Goal: Task Accomplishment & Management: Use online tool/utility

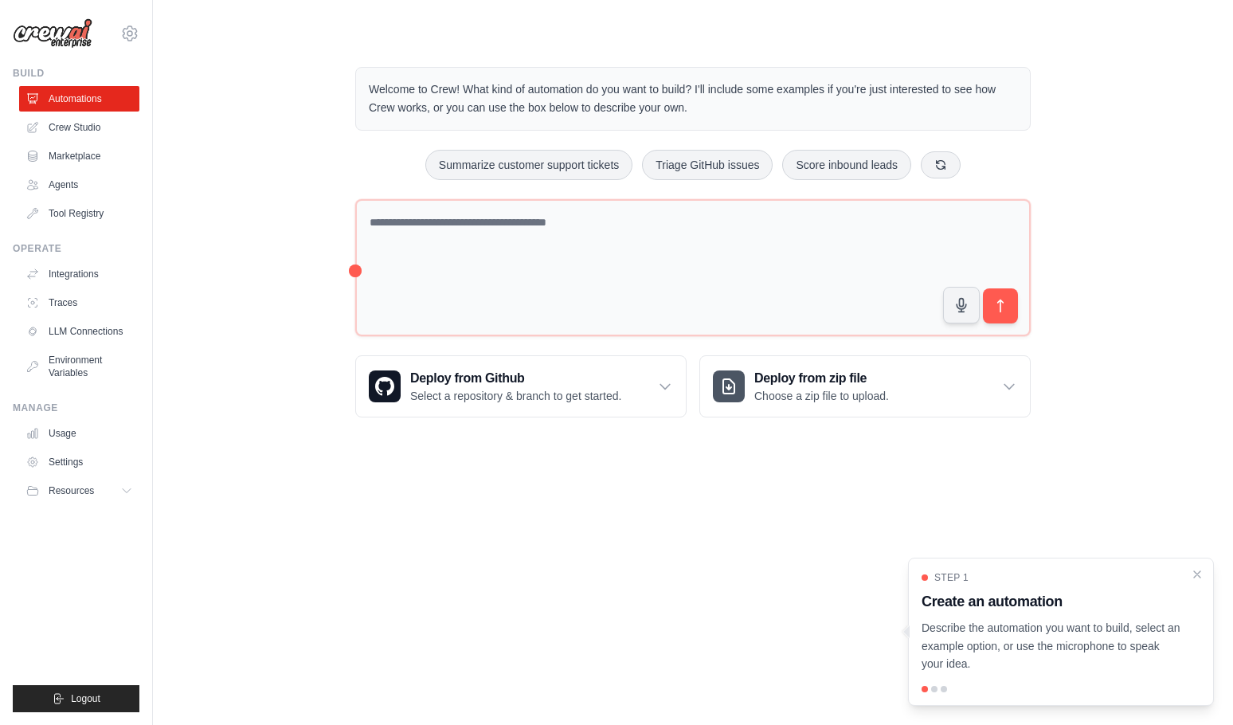
click at [2, 266] on div "[EMAIL_ADDRESS][DOMAIN_NAME] Your organization ✓ [PERSON_NAME] Settings Build A…" at bounding box center [76, 362] width 153 height 725
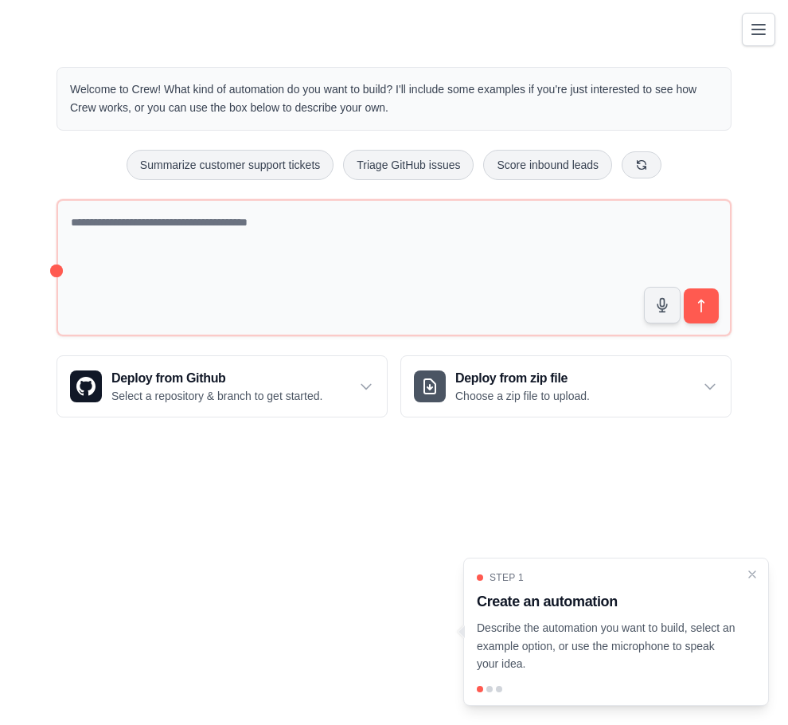
click at [119, 483] on body "[EMAIL_ADDRESS][DOMAIN_NAME] Your organization ✓ [PERSON_NAME] Settings Build A…" at bounding box center [394, 362] width 788 height 725
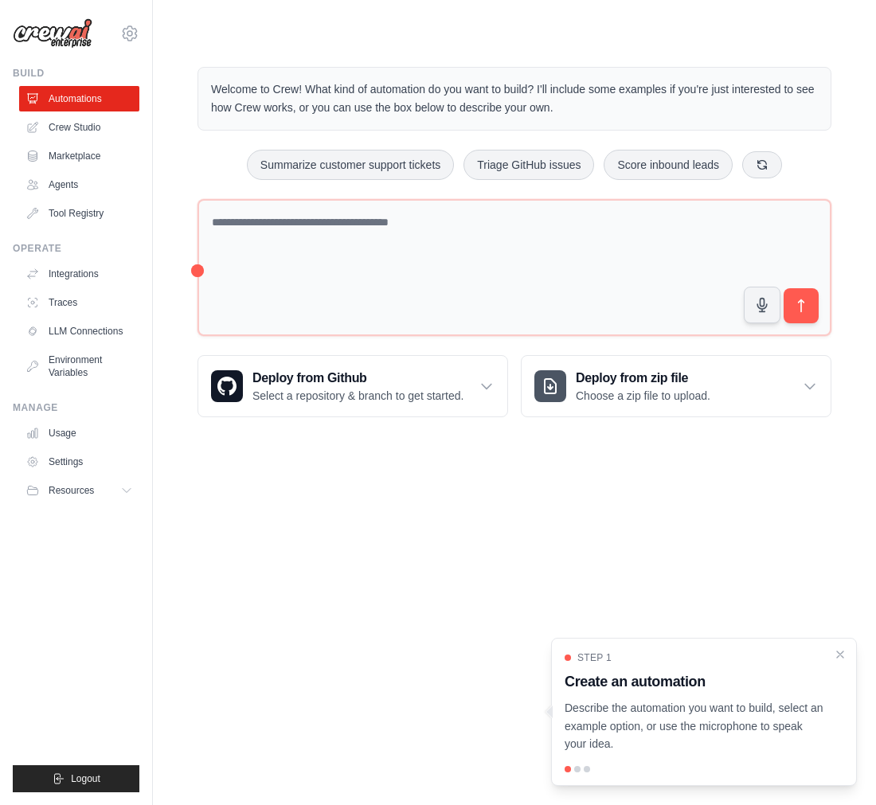
click at [517, 483] on div at bounding box center [577, 769] width 6 height 6
click at [517, 483] on p "Describe the automation you want to build, select an example option, or use the…" at bounding box center [695, 726] width 260 height 54
click at [517, 483] on div at bounding box center [577, 769] width 6 height 6
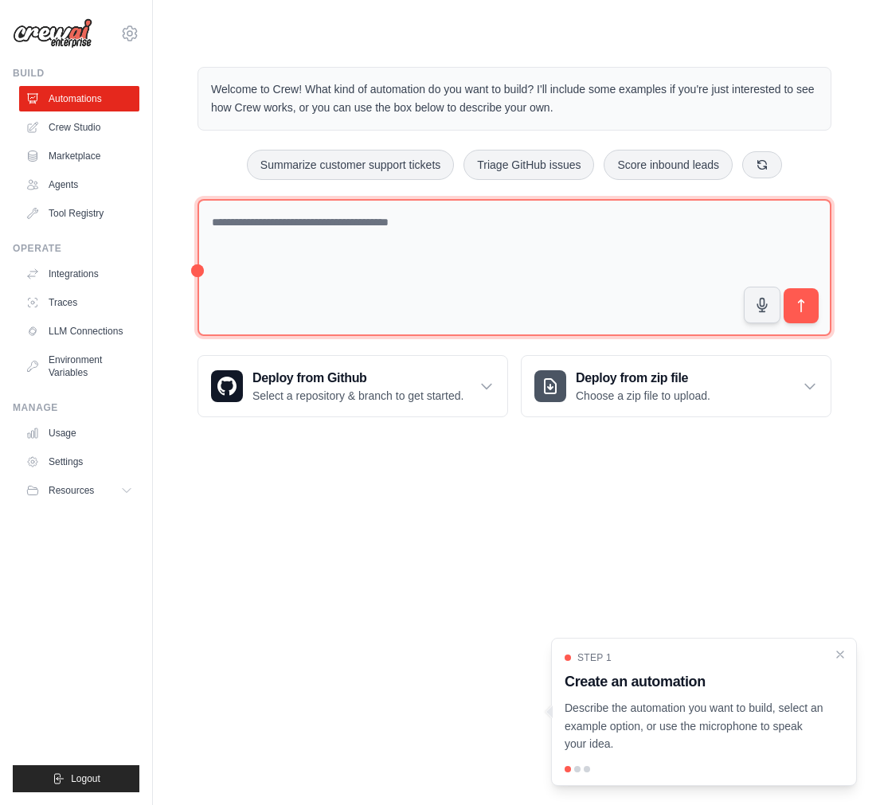
click at [309, 256] on textarea at bounding box center [515, 268] width 634 height 138
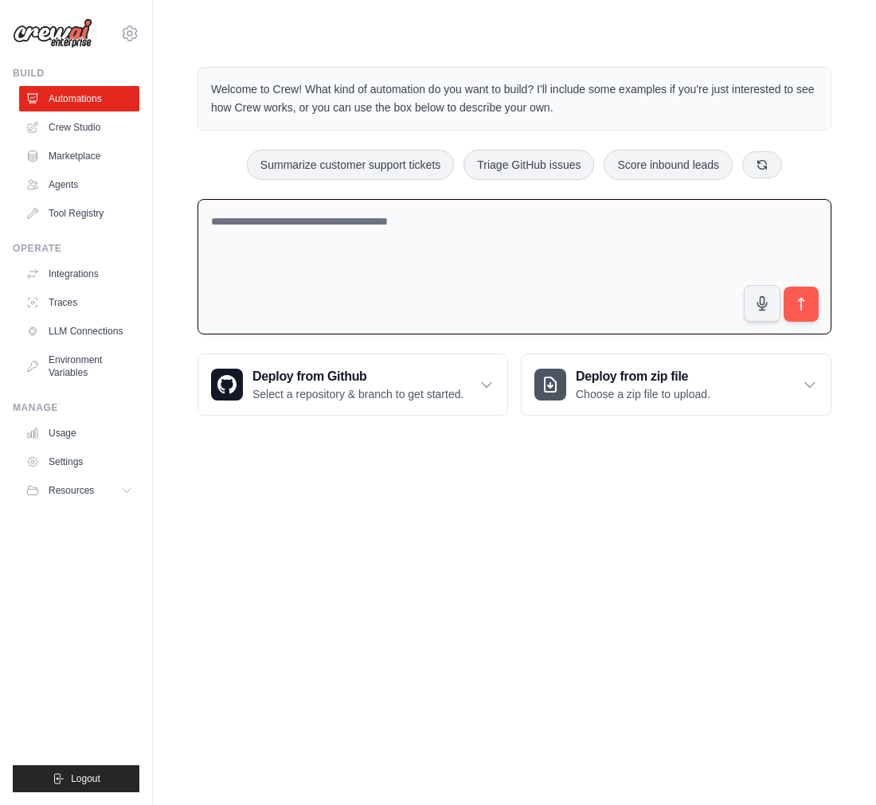
click at [517, 251] on textarea at bounding box center [515, 267] width 634 height 136
click at [517, 308] on icon "submit" at bounding box center [801, 304] width 17 height 17
click at [517, 307] on button "button" at bounding box center [762, 303] width 38 height 38
click at [290, 291] on textarea at bounding box center [515, 267] width 634 height 136
paste textarea "**********"
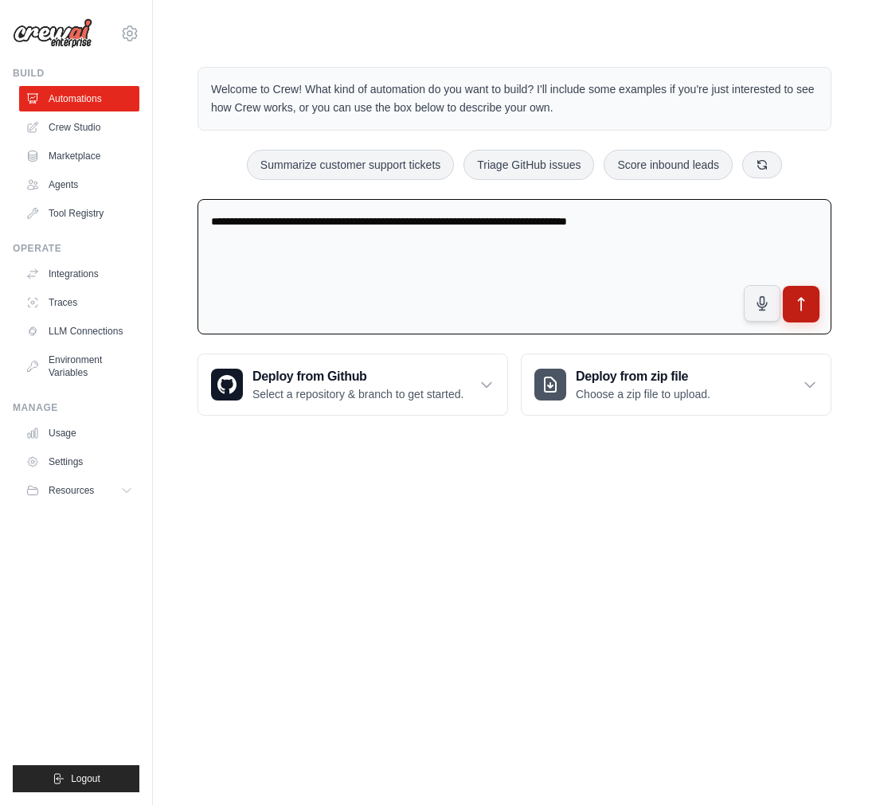
type textarea "**********"
click at [517, 306] on icon "submit" at bounding box center [801, 304] width 17 height 17
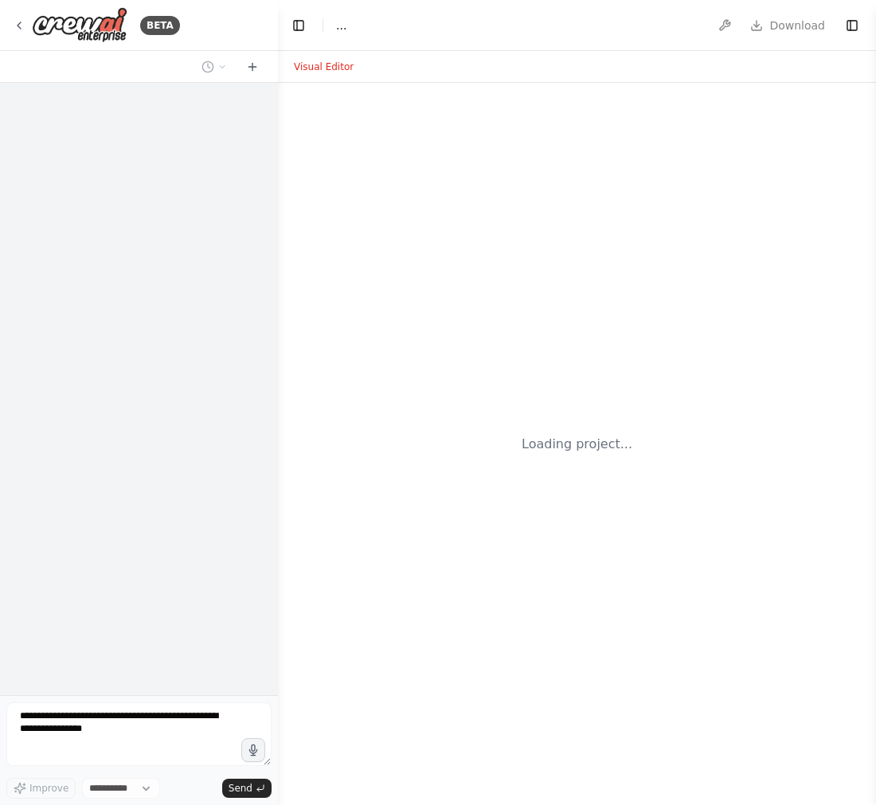
select select "****"
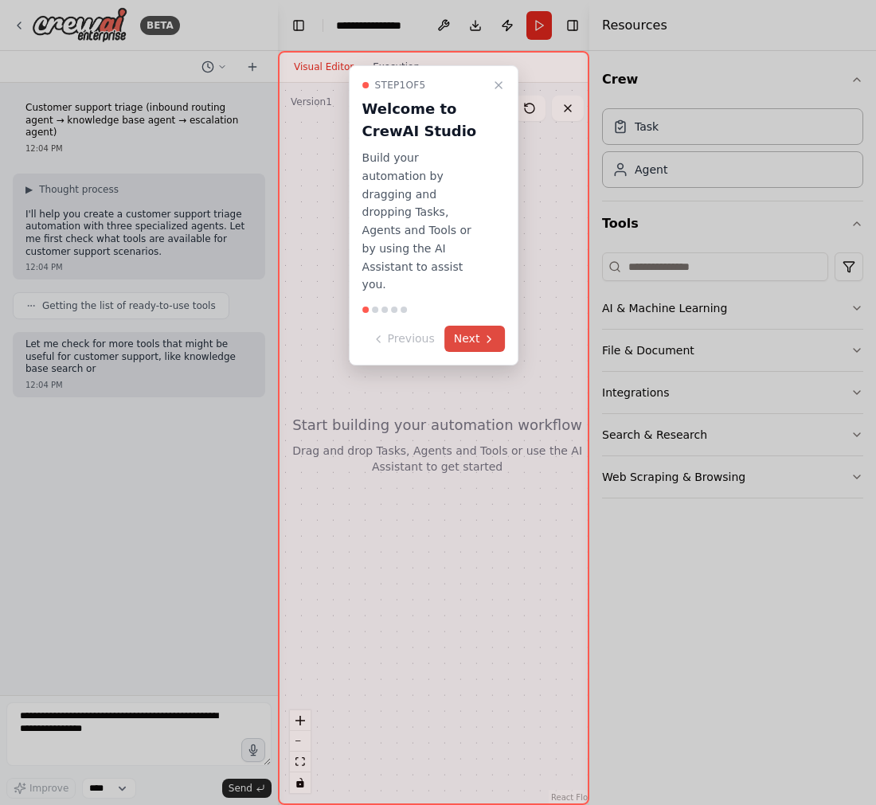
click at [487, 333] on icon at bounding box center [489, 339] width 13 height 13
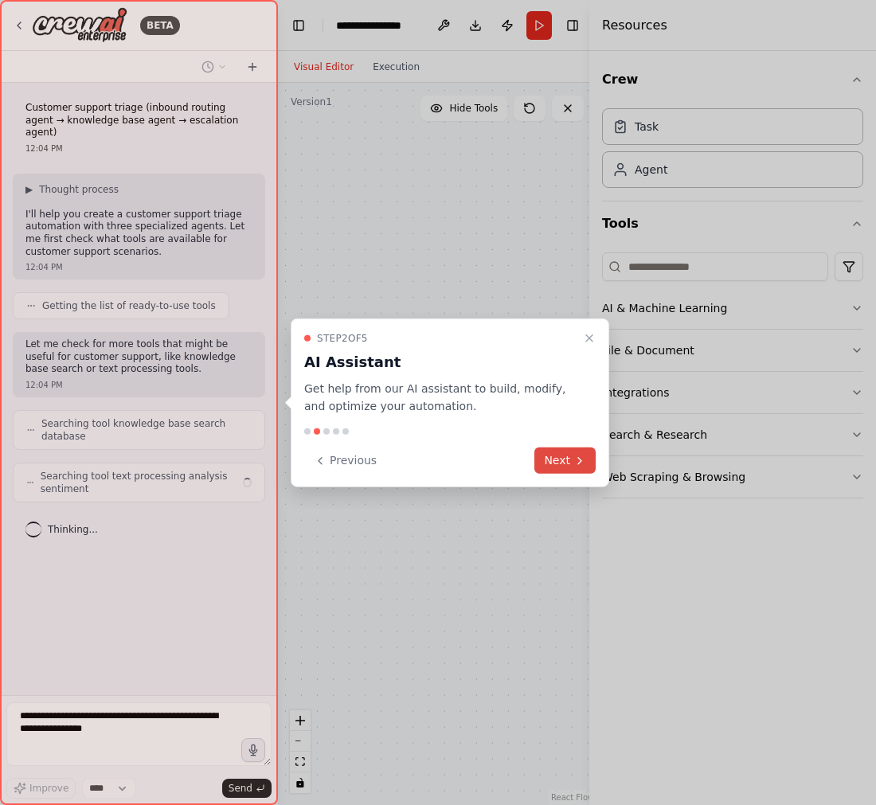
click at [561, 456] on button "Next" at bounding box center [564, 461] width 61 height 26
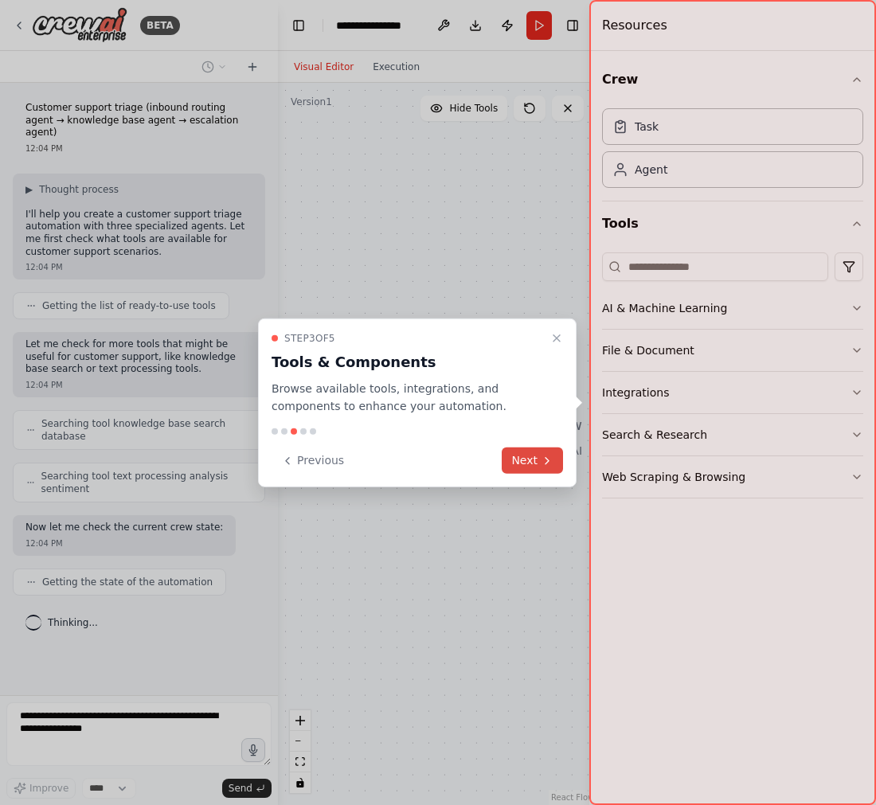
click at [557, 461] on button "Next" at bounding box center [532, 461] width 61 height 26
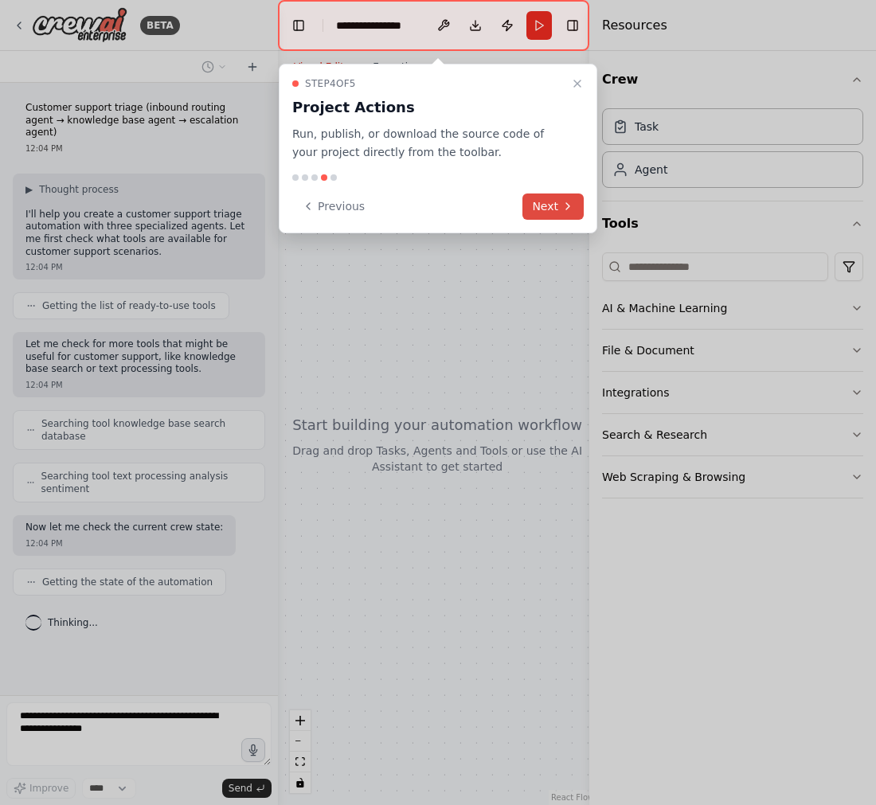
click at [550, 204] on button "Next" at bounding box center [552, 207] width 61 height 26
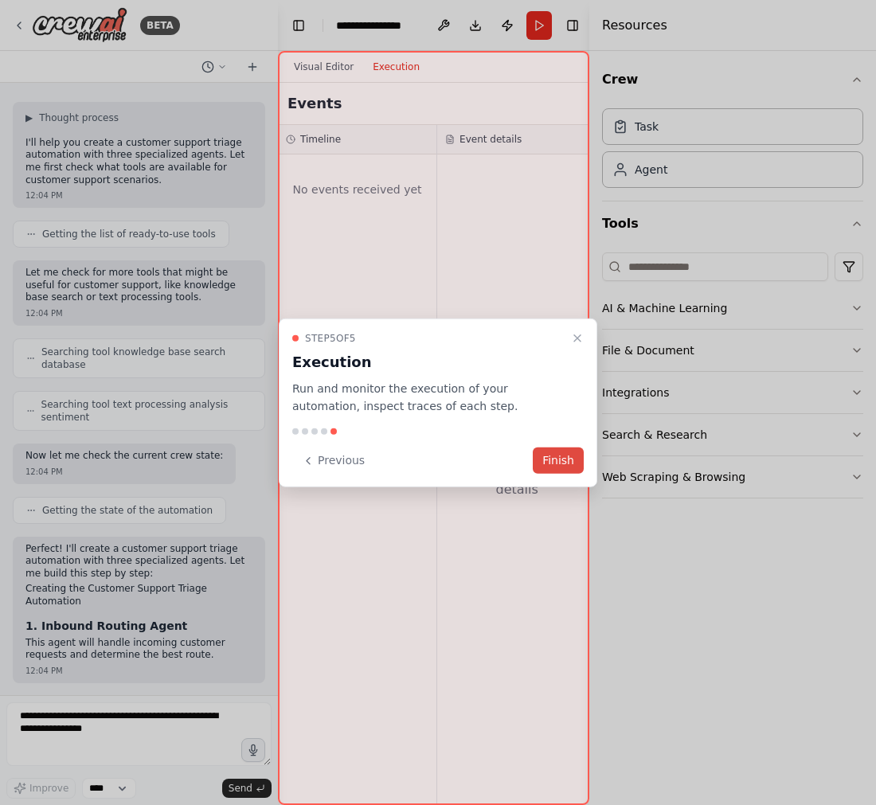
scroll to position [165, 0]
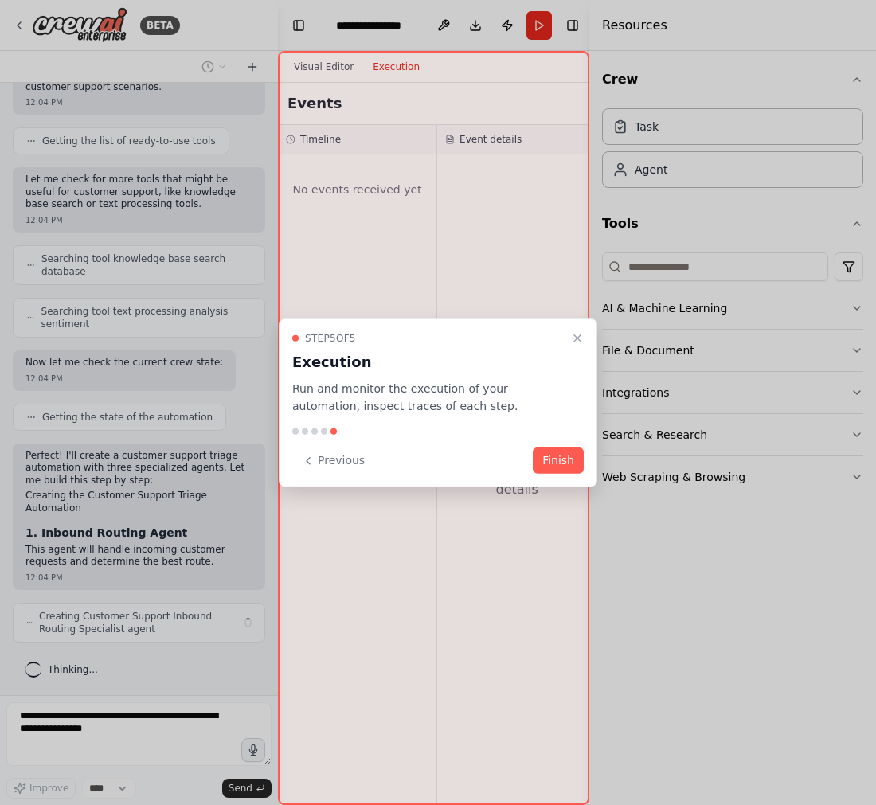
click at [557, 455] on button "Finish" at bounding box center [558, 461] width 51 height 26
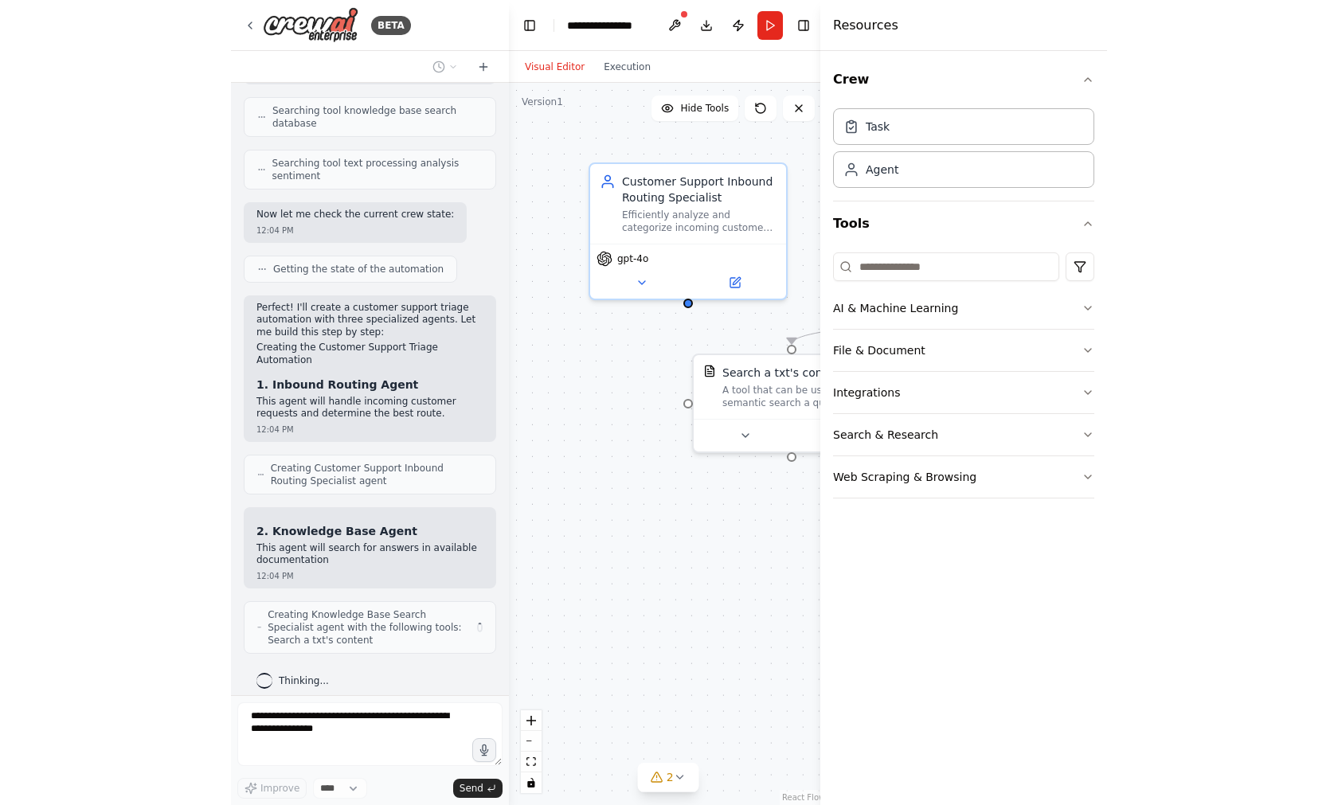
scroll to position [325, 0]
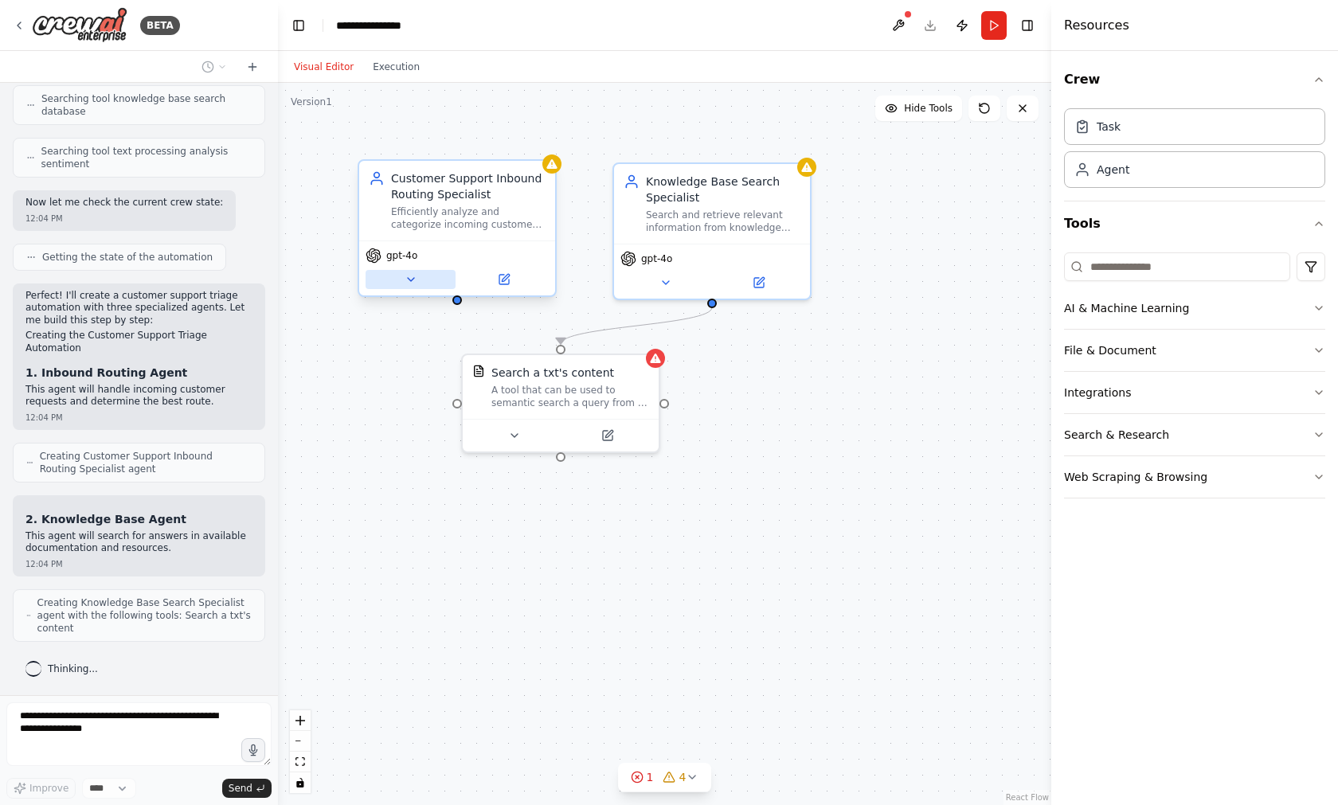
click at [415, 280] on icon at bounding box center [411, 279] width 13 height 13
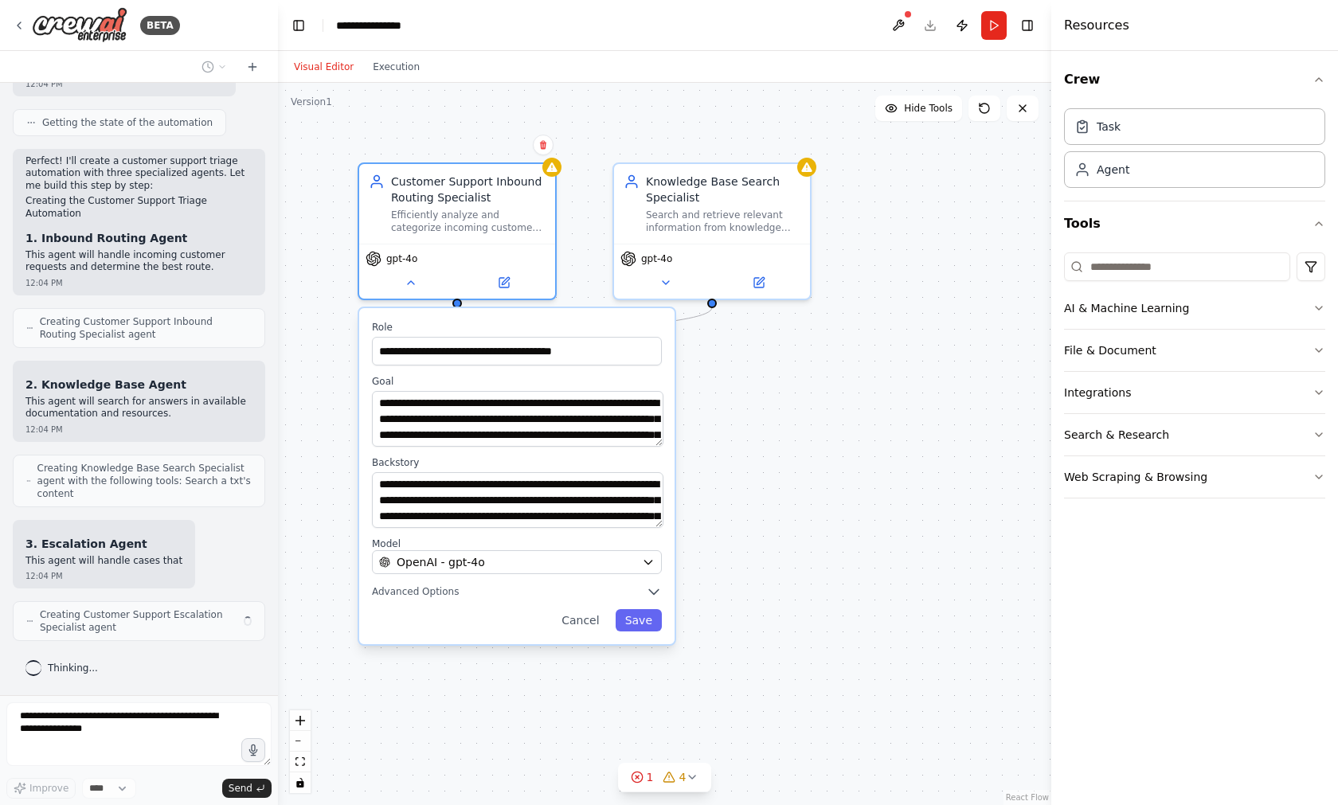
scroll to position [472, 0]
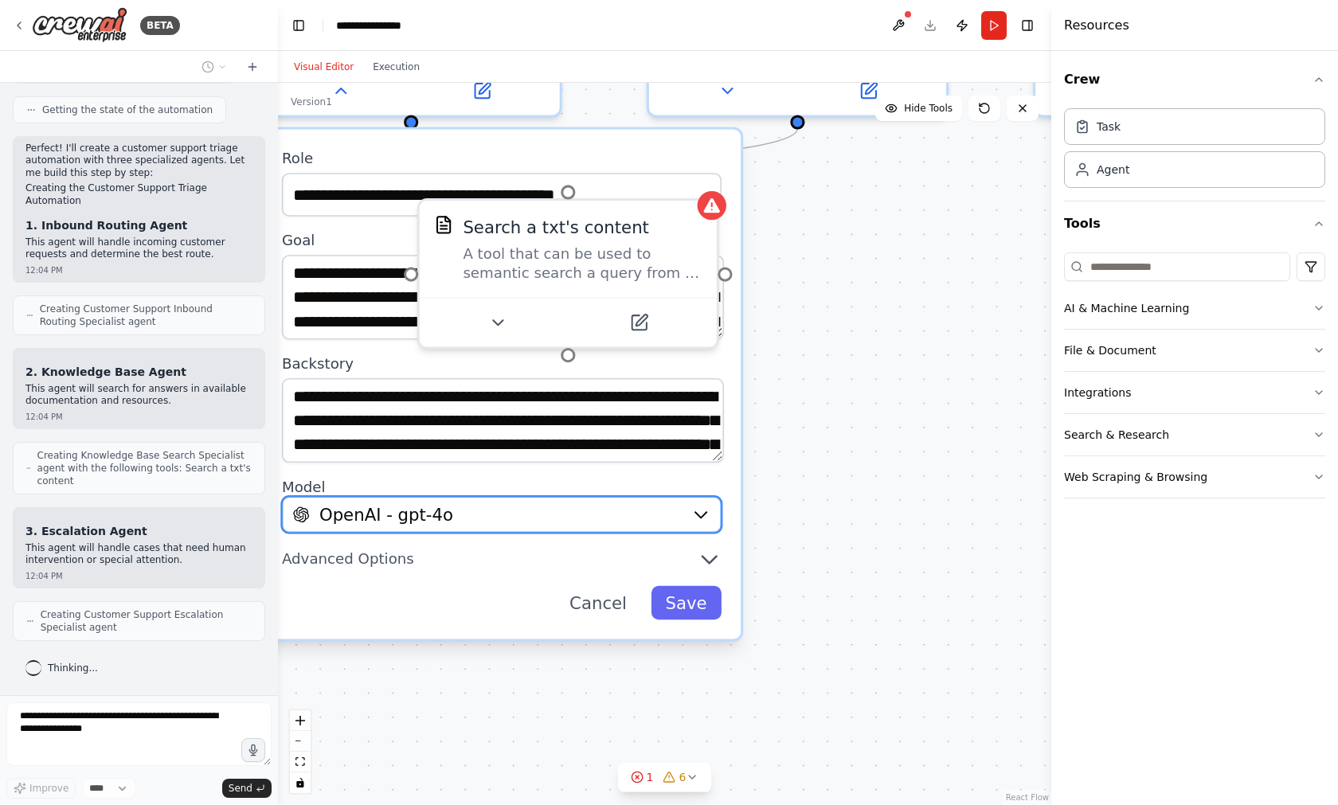
click at [630, 503] on div "OpenAI - gpt-4o" at bounding box center [487, 515] width 389 height 24
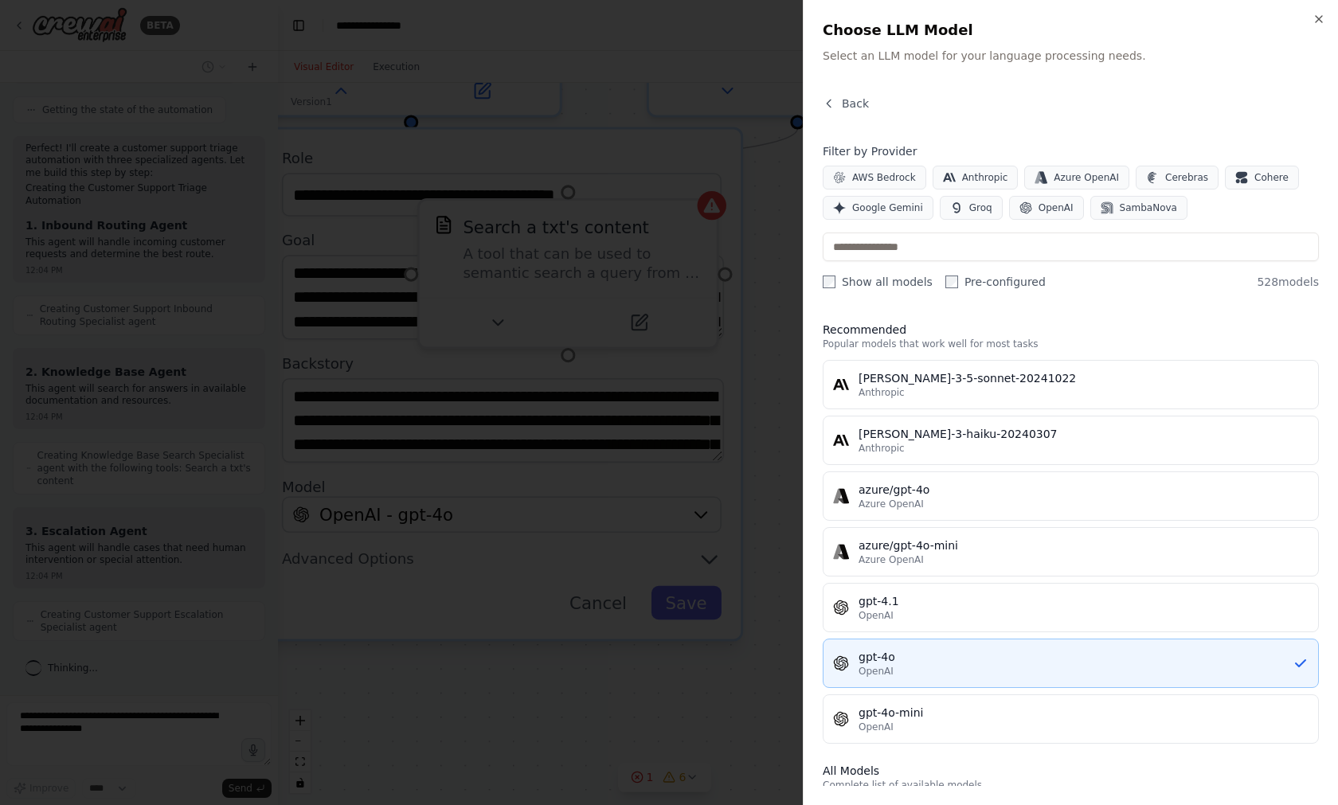
click at [875, 654] on div "gpt-4o" at bounding box center [1076, 657] width 434 height 16
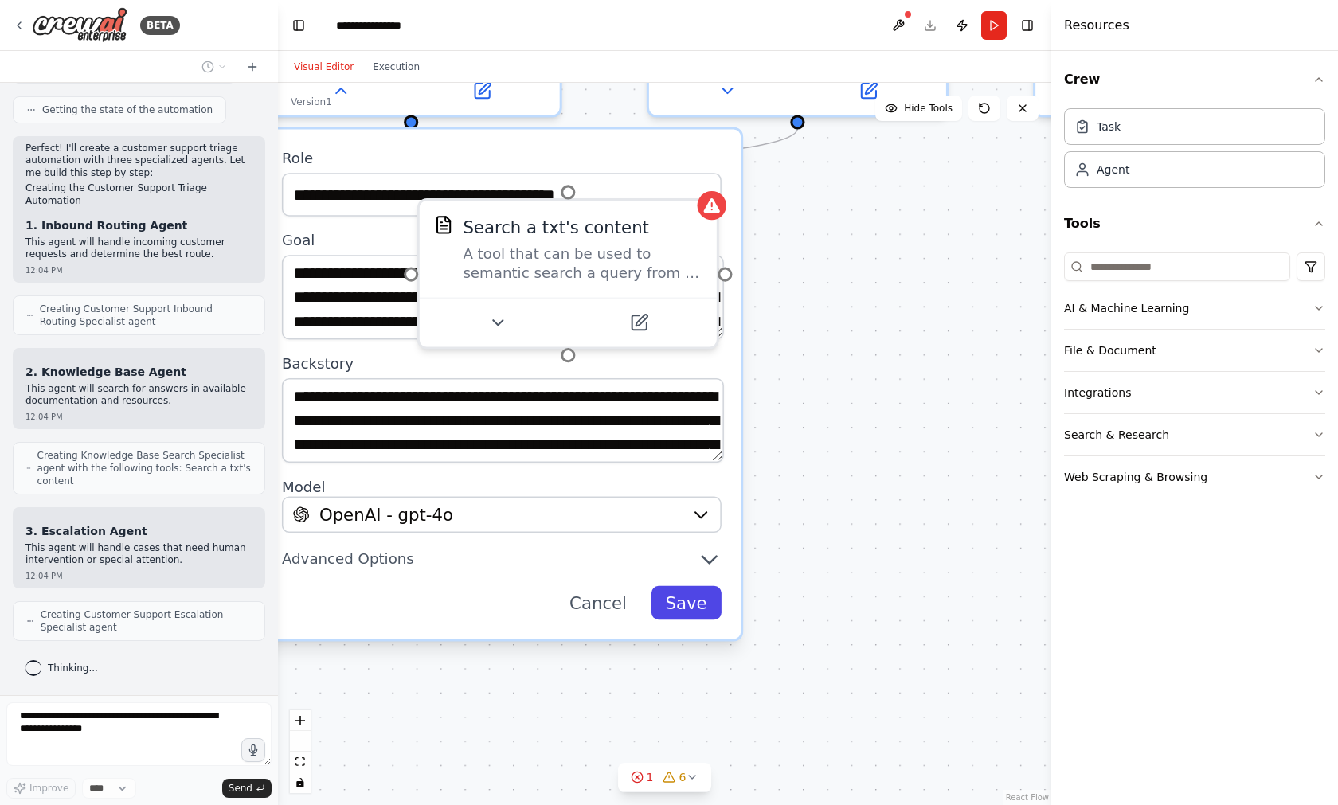
click at [699, 602] on button "Save" at bounding box center [686, 602] width 71 height 33
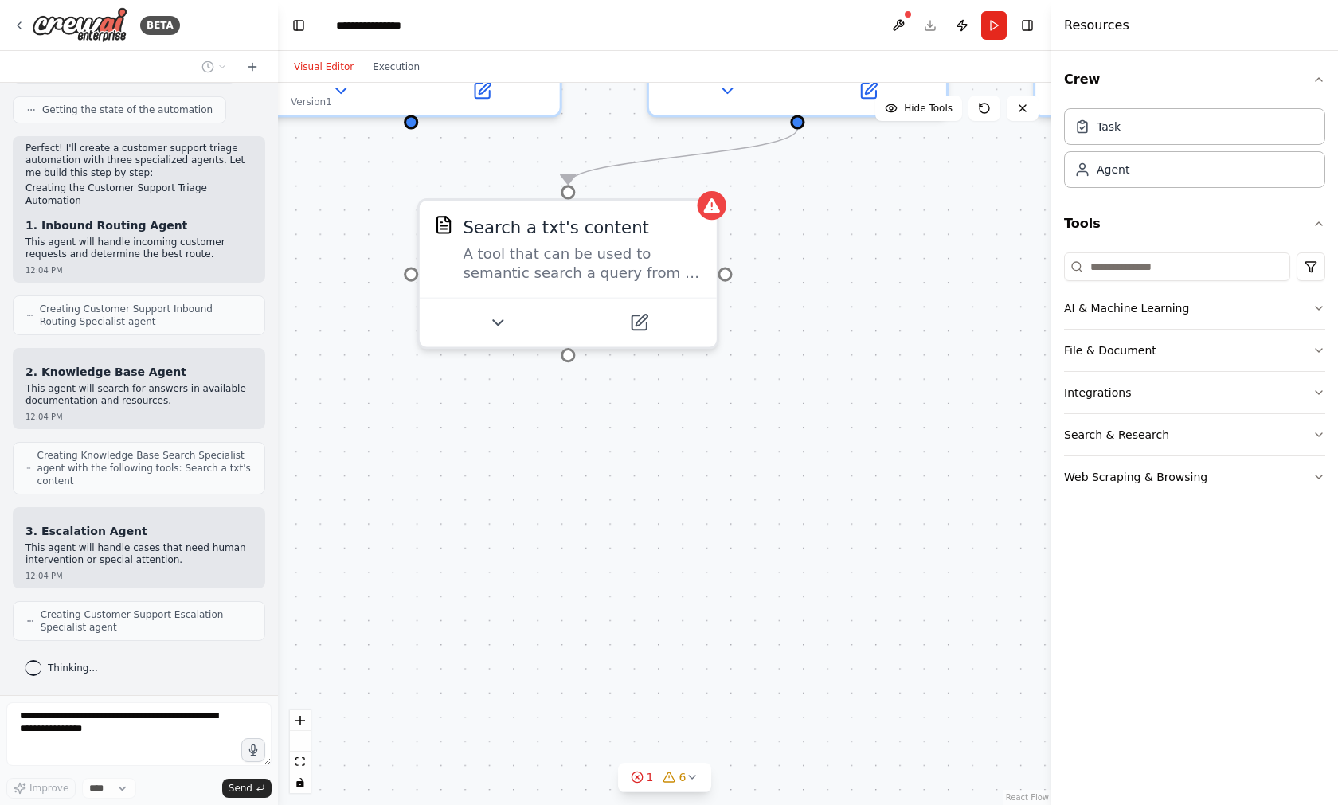
click at [875, 522] on div ".deletable-edge-delete-btn { width: 20px; height: 20px; border: 0px solid #ffff…" at bounding box center [664, 444] width 773 height 722
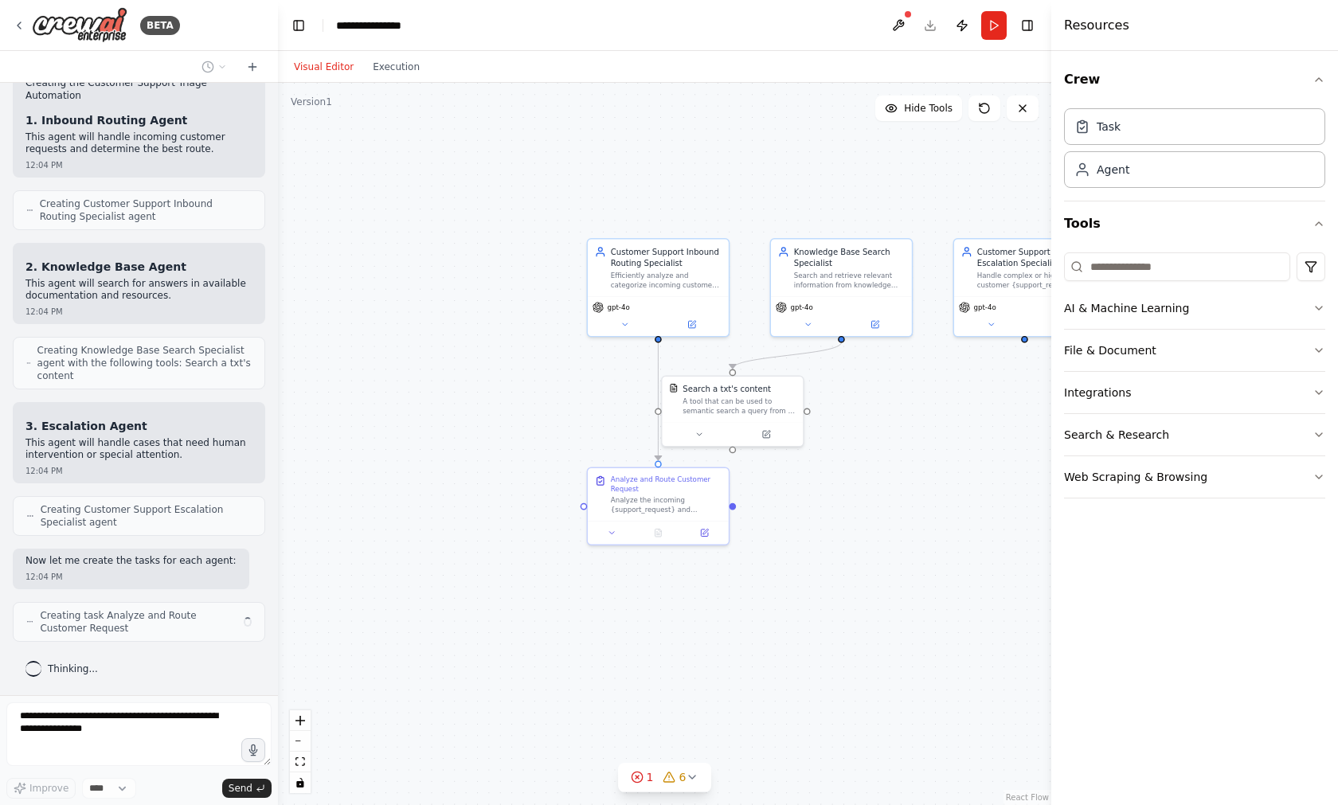
scroll to position [619, 0]
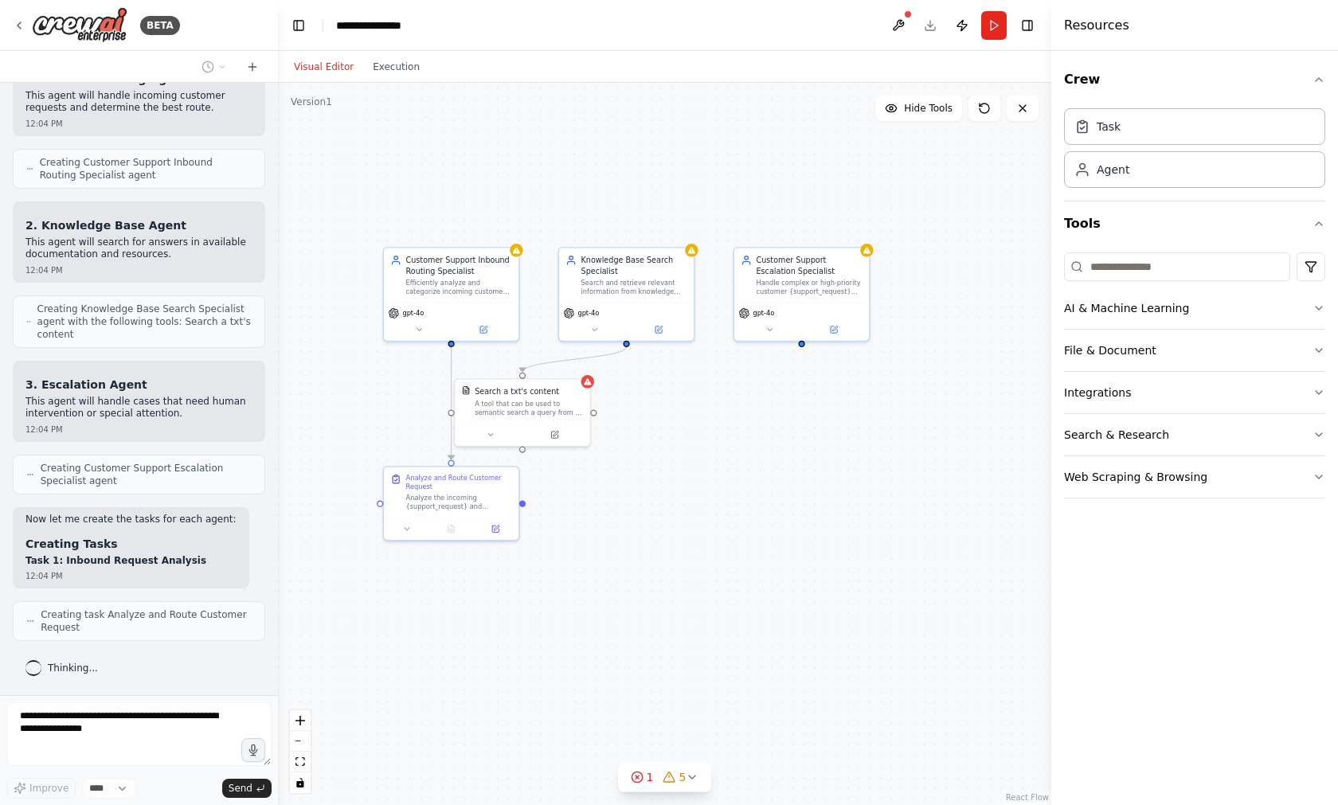
drag, startPoint x: 945, startPoint y: 522, endPoint x: 729, endPoint y: 515, distance: 215.9
click at [729, 517] on div ".deletable-edge-delete-btn { width: 20px; height: 20px; border: 0px solid #ffff…" at bounding box center [664, 444] width 773 height 722
drag, startPoint x: 643, startPoint y: 454, endPoint x: 657, endPoint y: 455, distance: 13.6
click at [657, 455] on div ".deletable-edge-delete-btn { width: 20px; height: 20px; border: 0px solid #ffff…" at bounding box center [664, 444] width 773 height 722
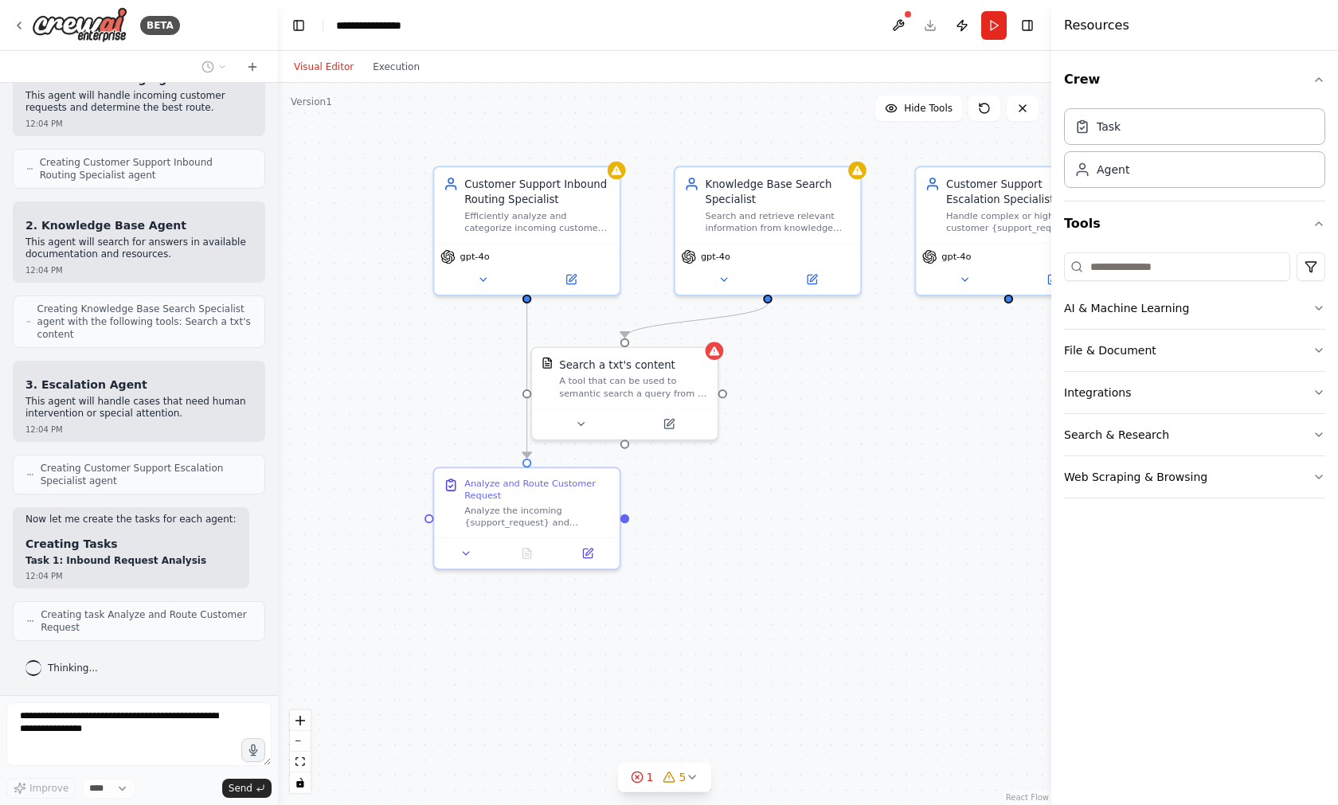
drag, startPoint x: 645, startPoint y: 487, endPoint x: 783, endPoint y: 484, distance: 137.8
click at [783, 484] on div ".deletable-edge-delete-btn { width: 20px; height: 20px; border: 0px solid #ffff…" at bounding box center [664, 444] width 773 height 722
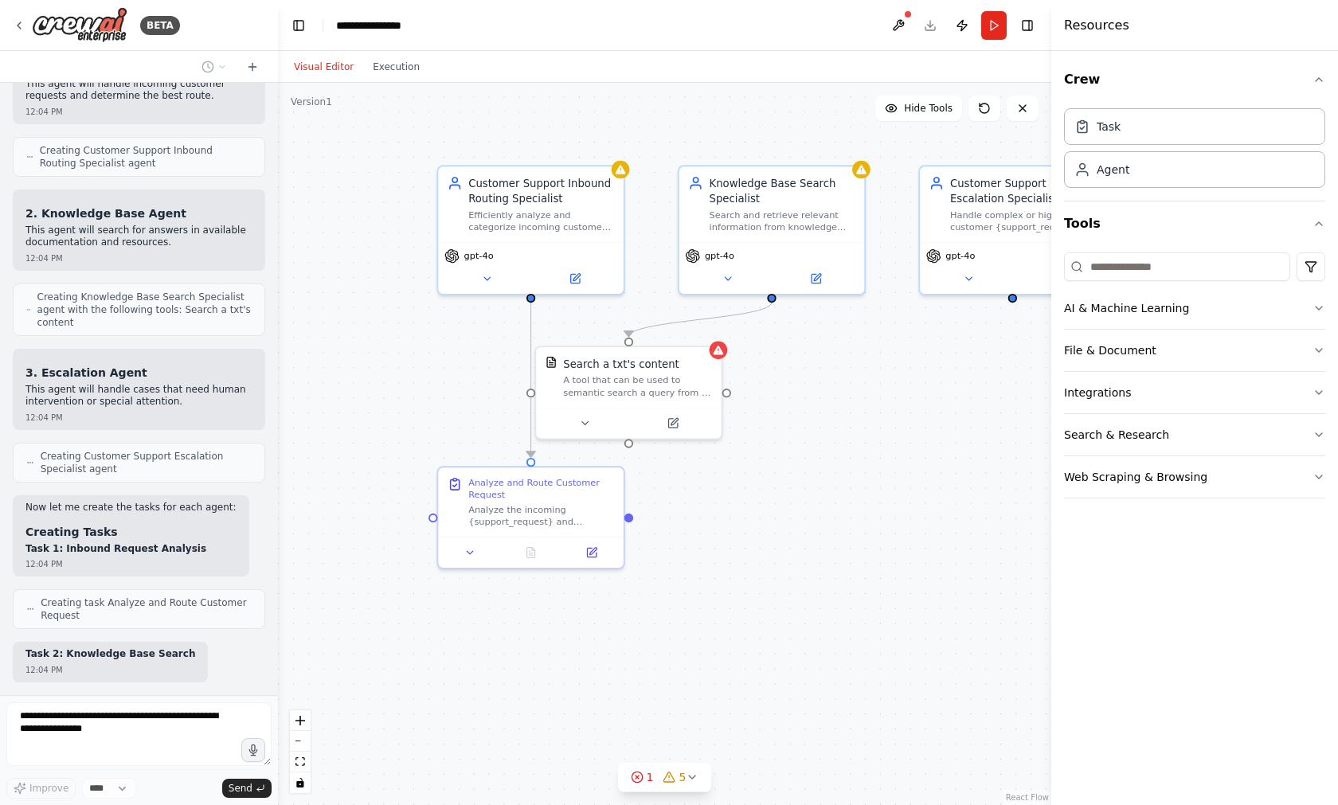
scroll to position [725, 0]
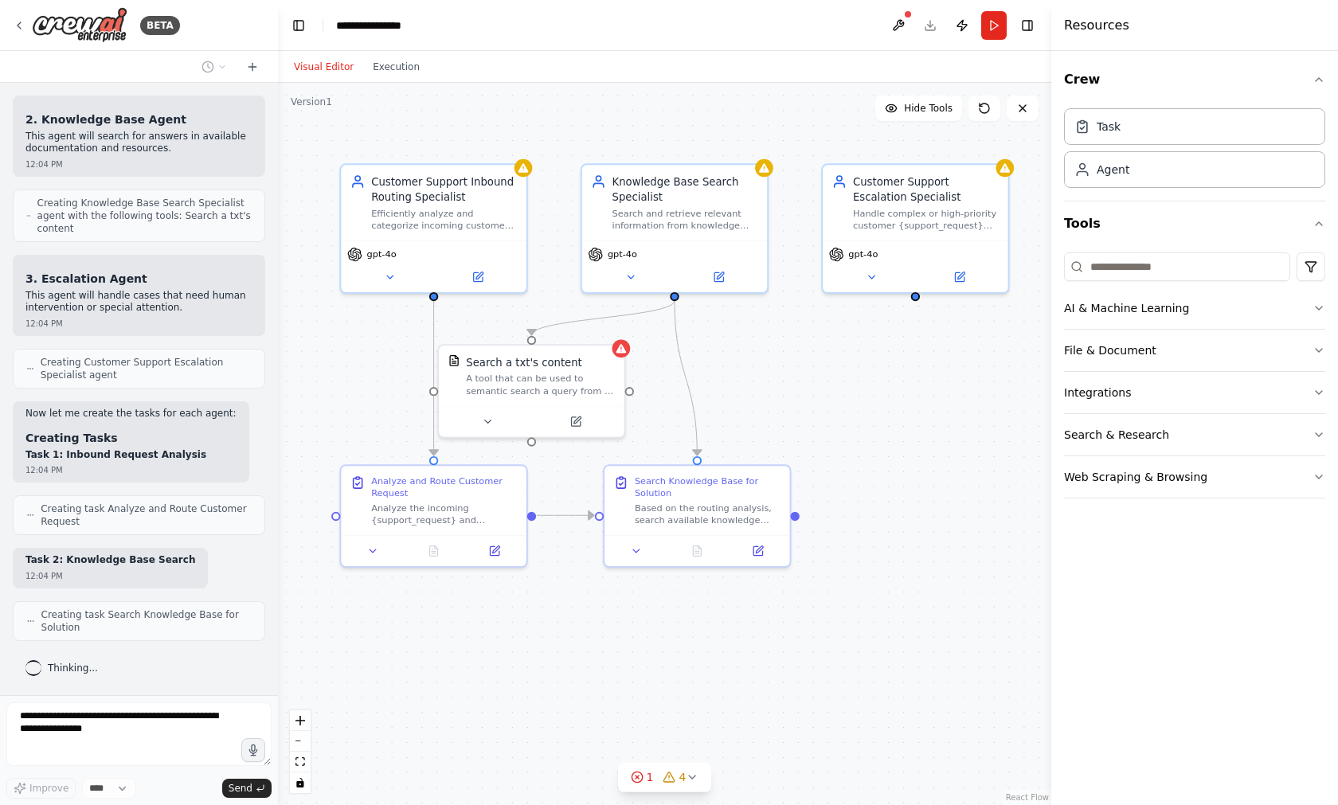
drag, startPoint x: 971, startPoint y: 504, endPoint x: 874, endPoint y: 503, distance: 97.2
click at [874, 503] on div ".deletable-edge-delete-btn { width: 20px; height: 20px; border: 0px solid #ffff…" at bounding box center [664, 444] width 773 height 722
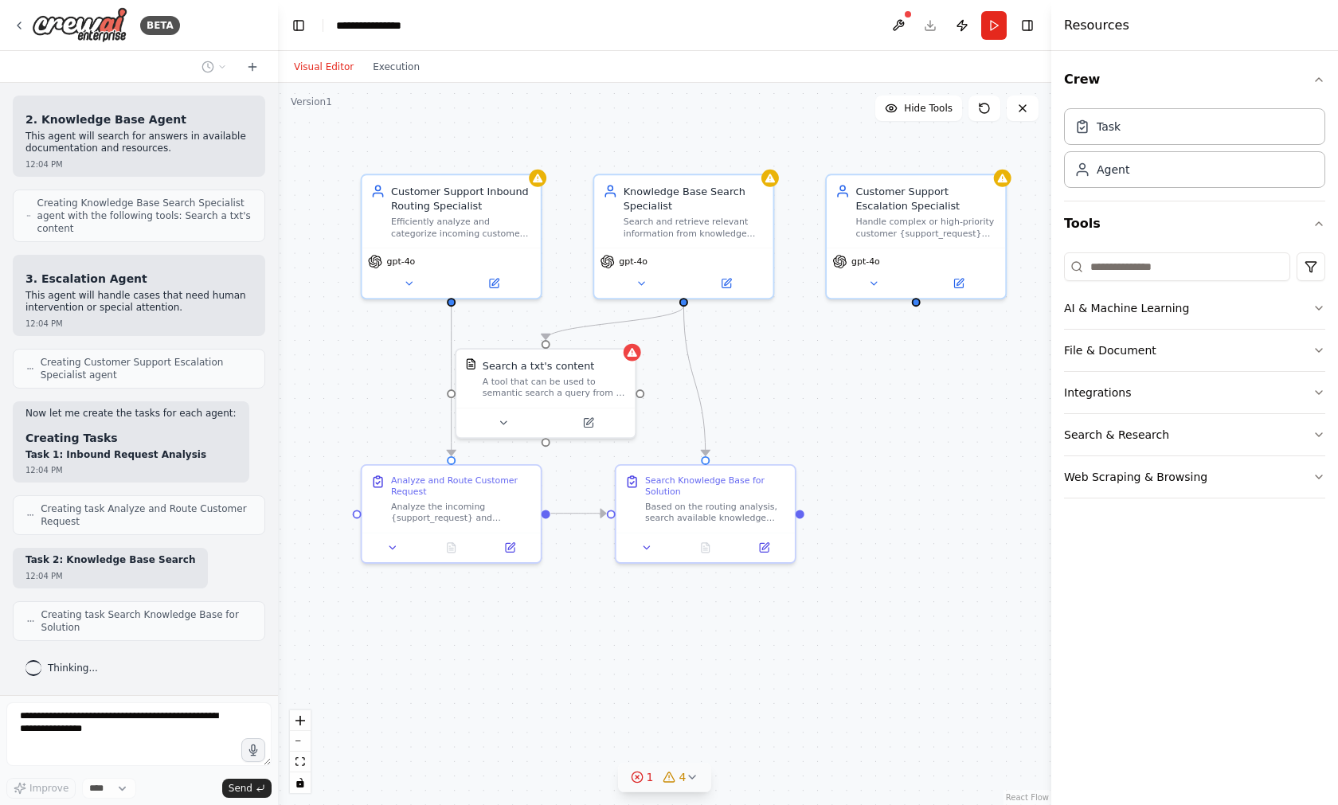
click at [690, 769] on button "1 4" at bounding box center [665, 777] width 94 height 29
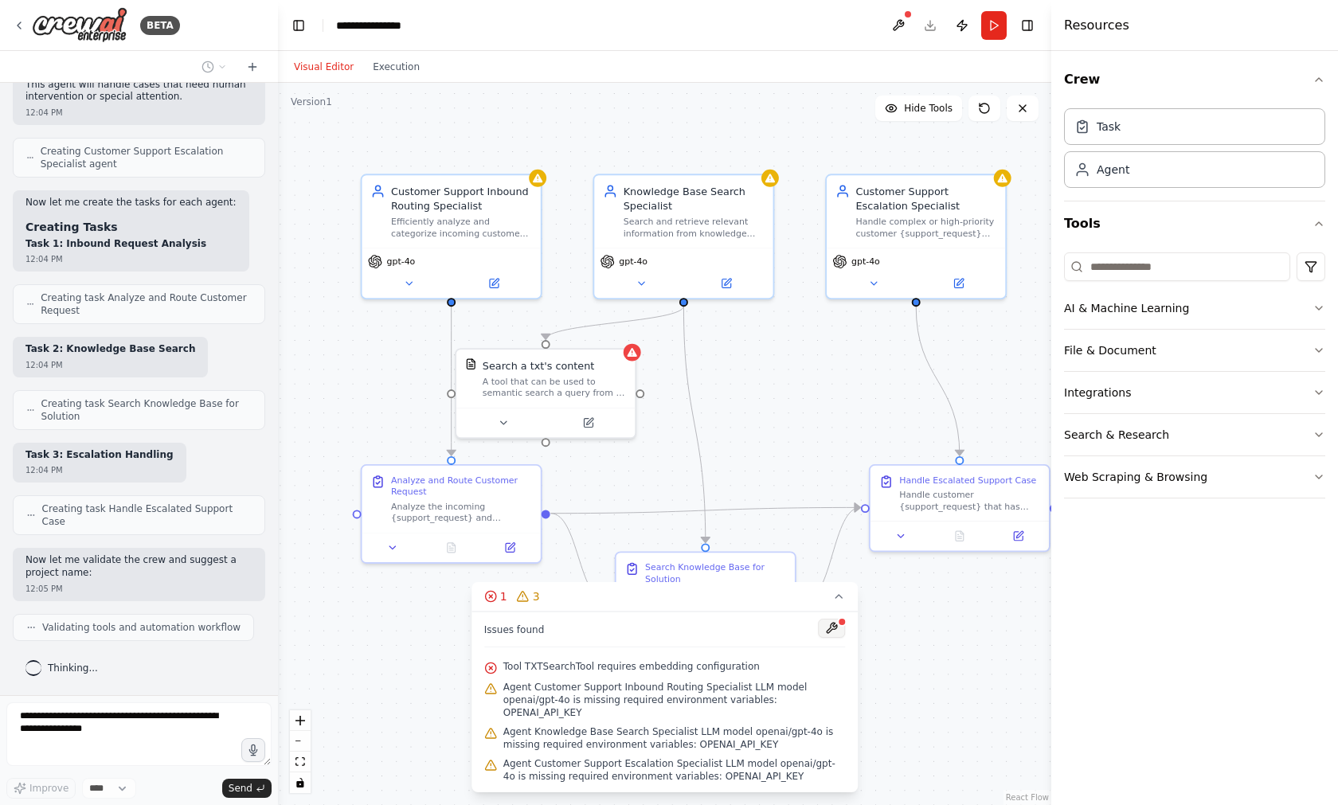
scroll to position [936, 0]
click at [835, 638] on button at bounding box center [831, 628] width 27 height 19
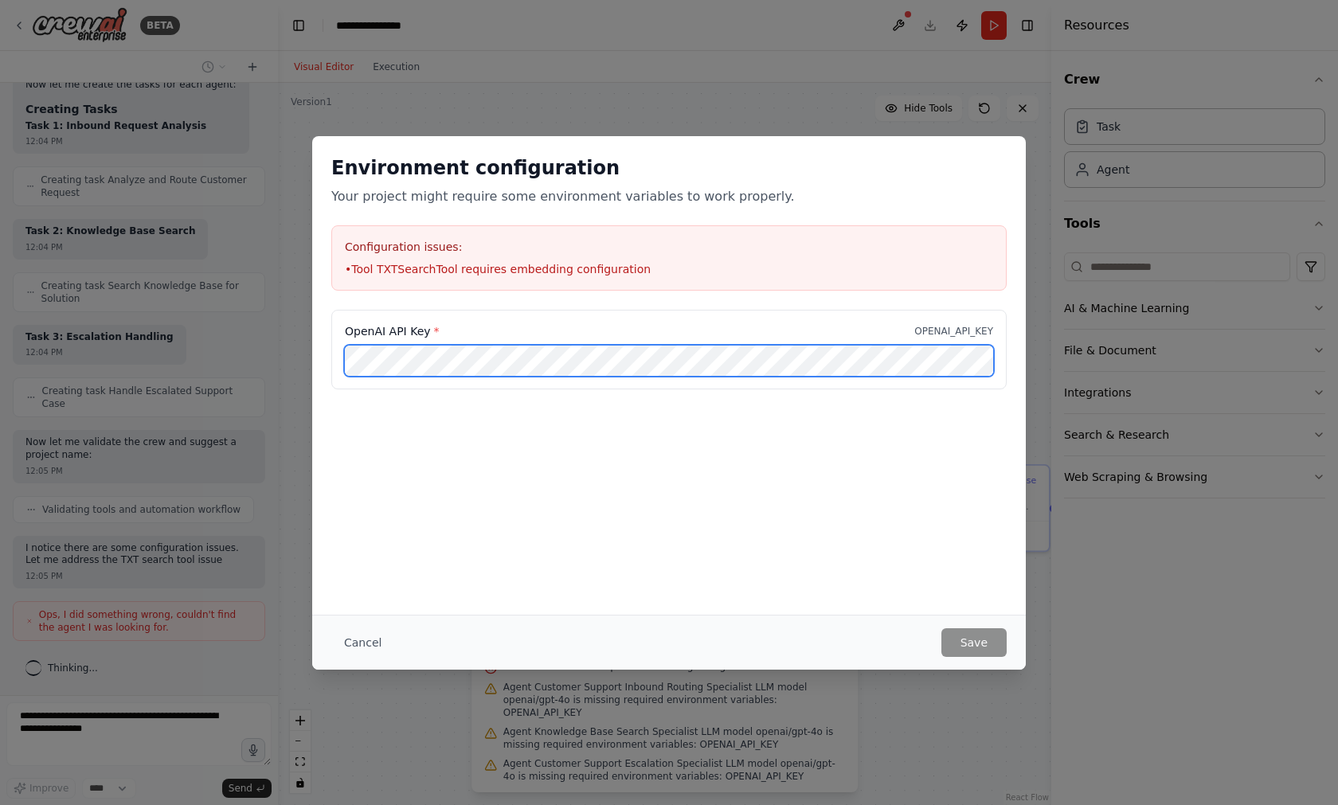
scroll to position [1066, 0]
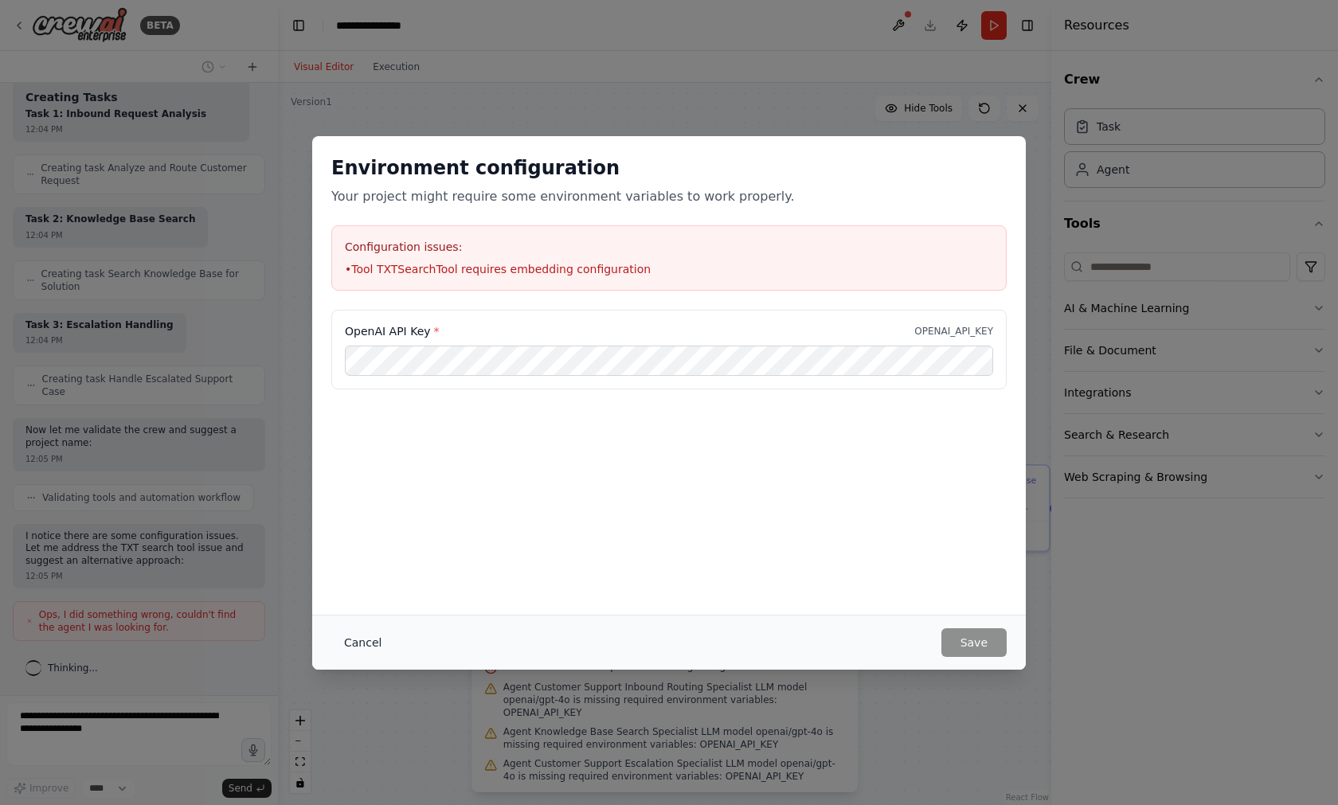
click at [363, 638] on button "Cancel" at bounding box center [362, 642] width 63 height 29
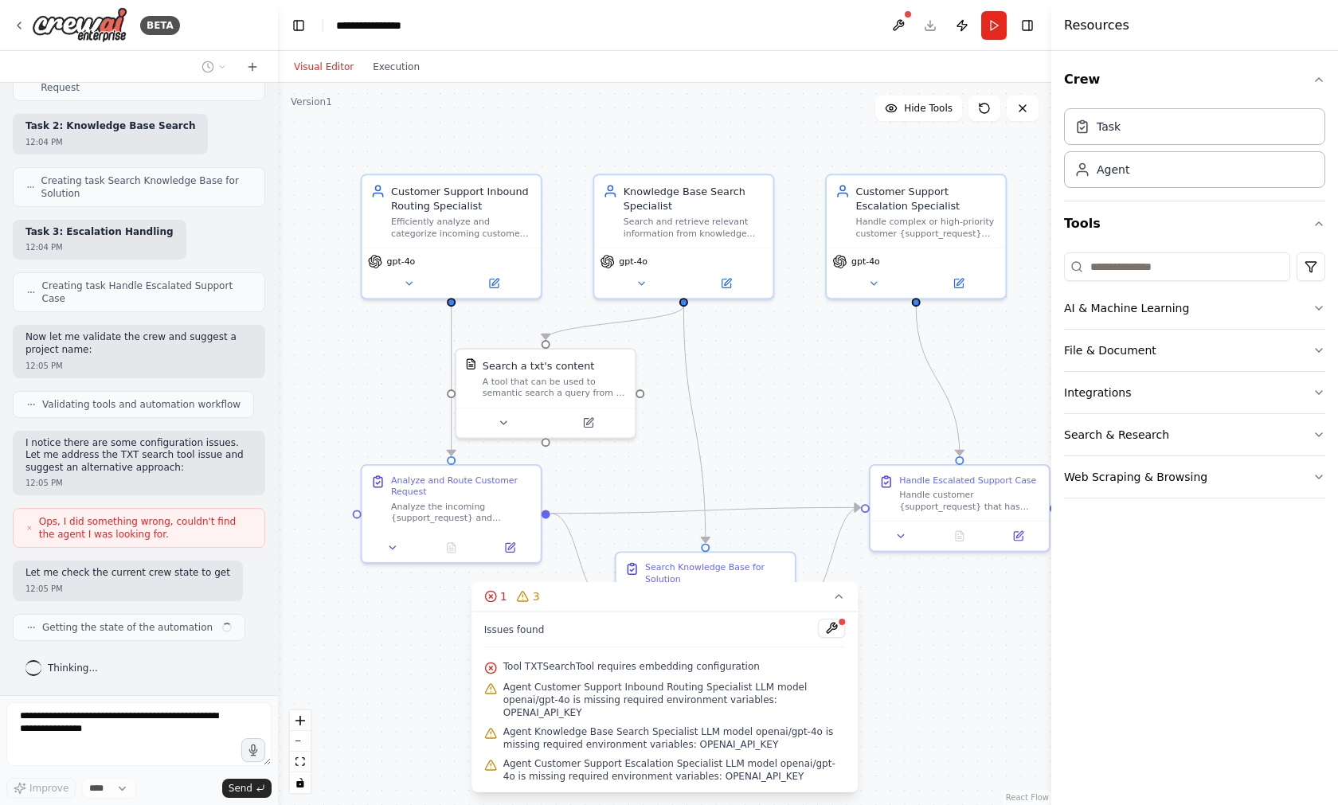
scroll to position [1171, 0]
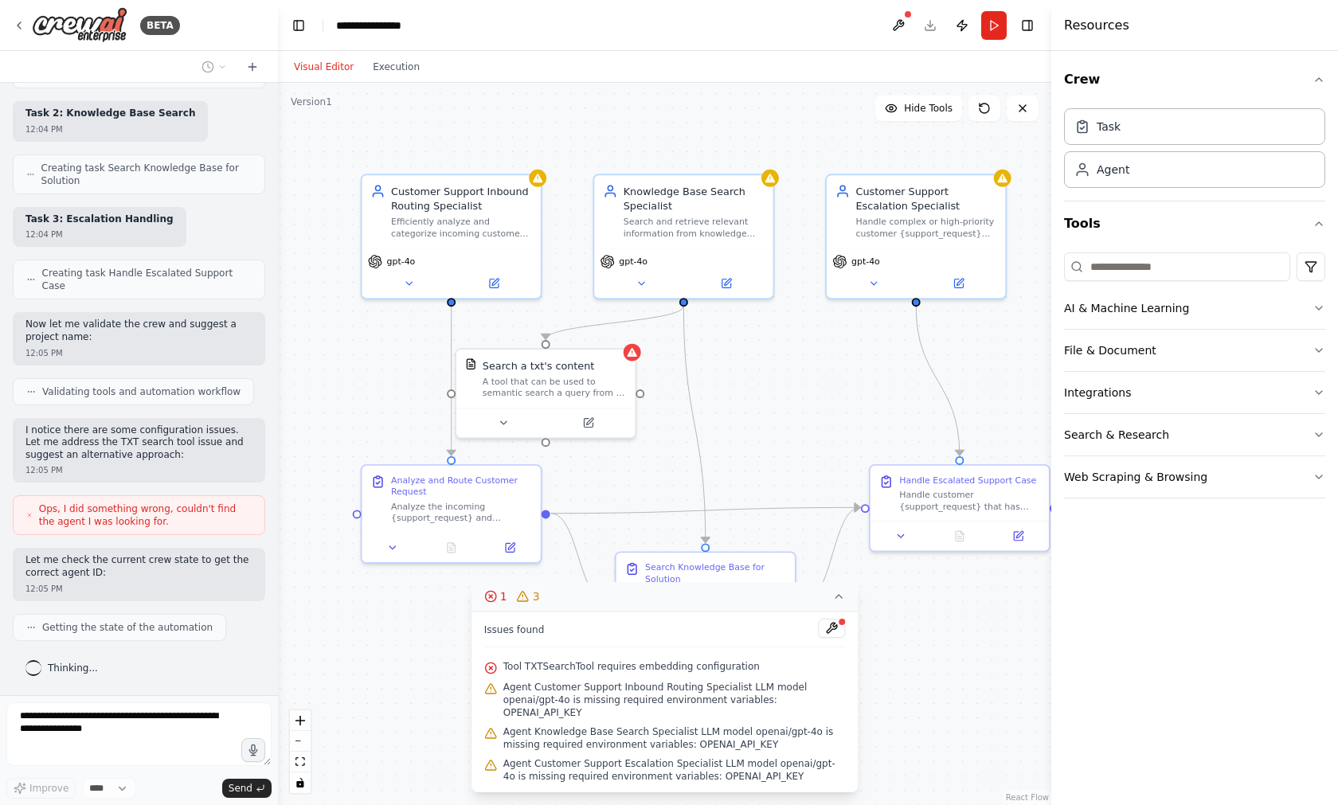
click at [837, 603] on icon at bounding box center [838, 596] width 13 height 13
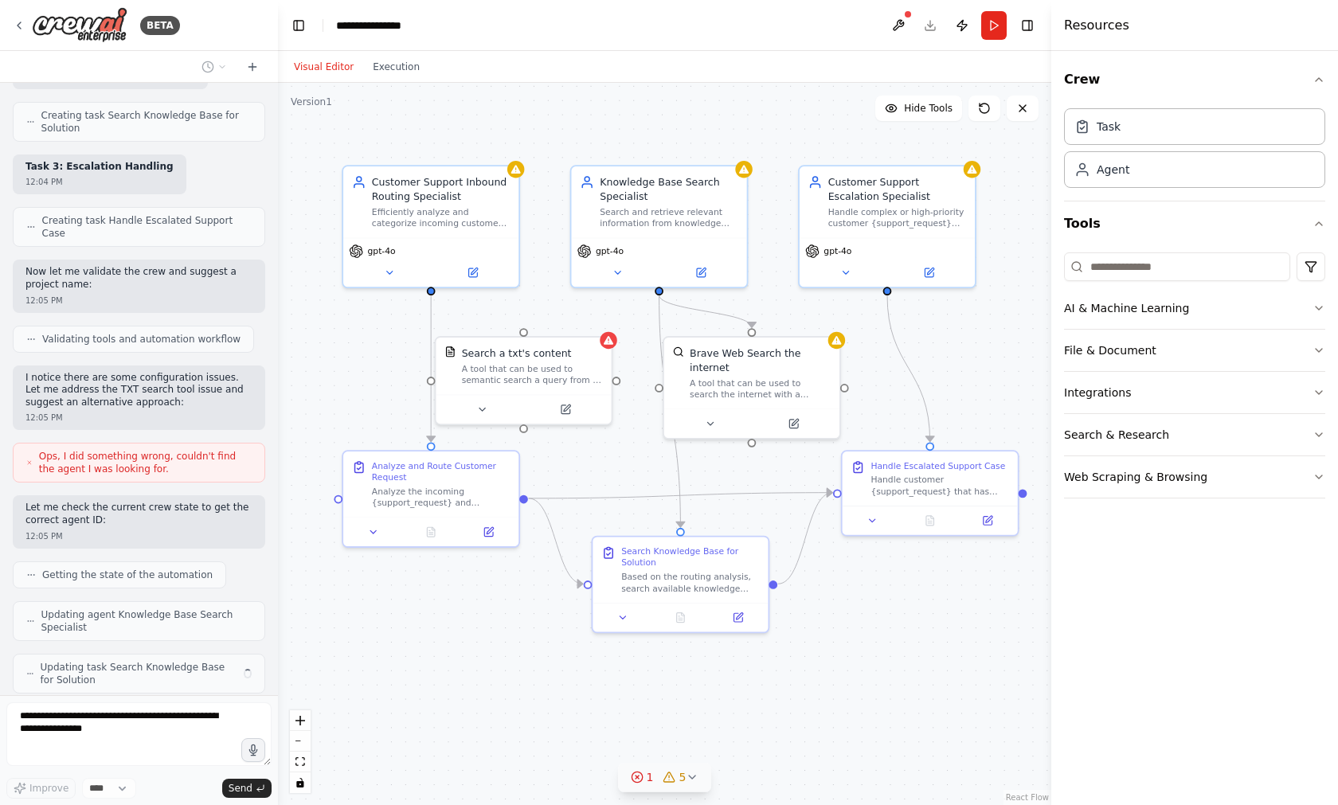
scroll to position [1277, 0]
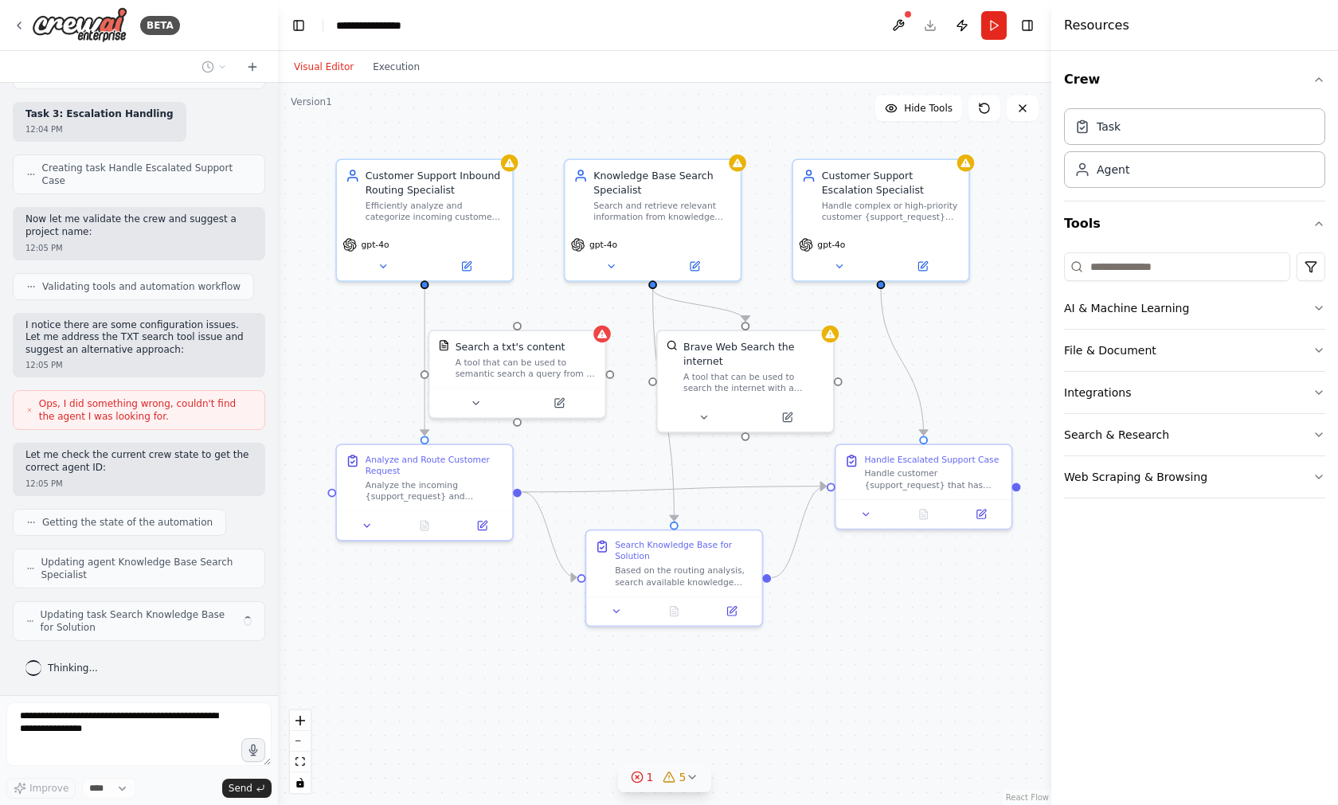
drag, startPoint x: 955, startPoint y: 643, endPoint x: 917, endPoint y: 620, distance: 44.4
click at [875, 620] on div ".deletable-edge-delete-btn { width: 20px; height: 20px; border: 0px solid #ffff…" at bounding box center [664, 444] width 773 height 722
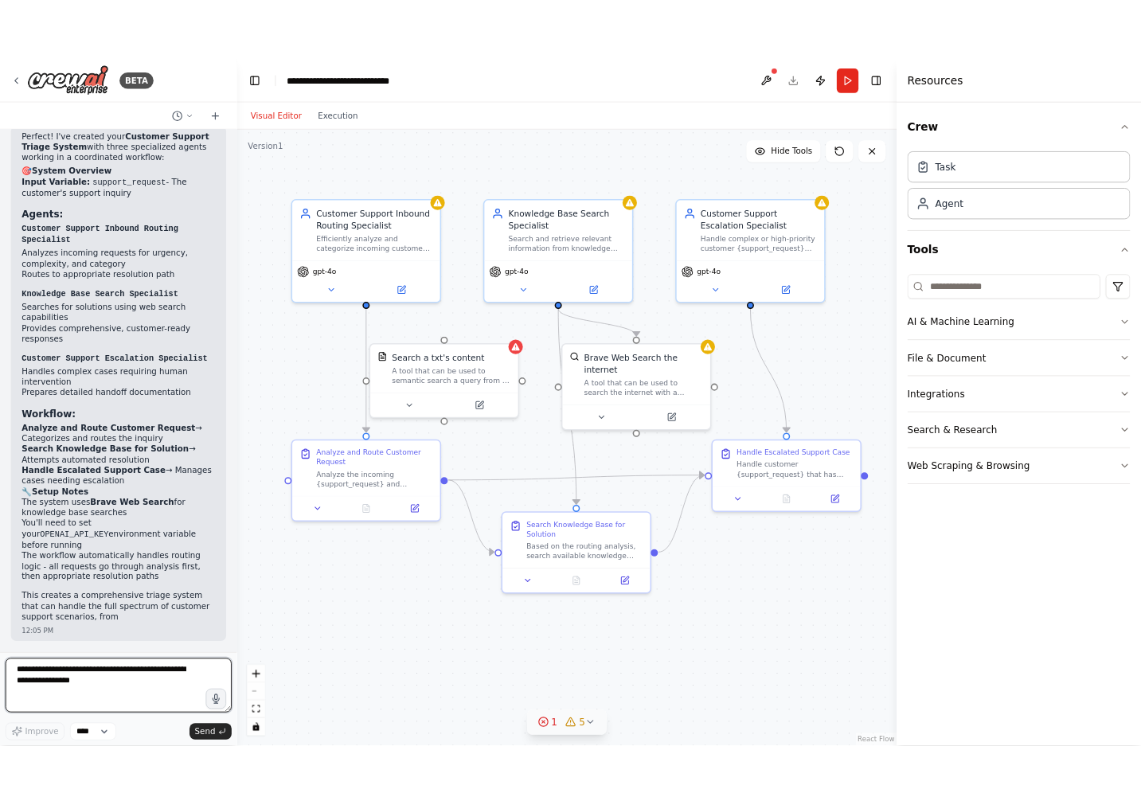
scroll to position [1971, 0]
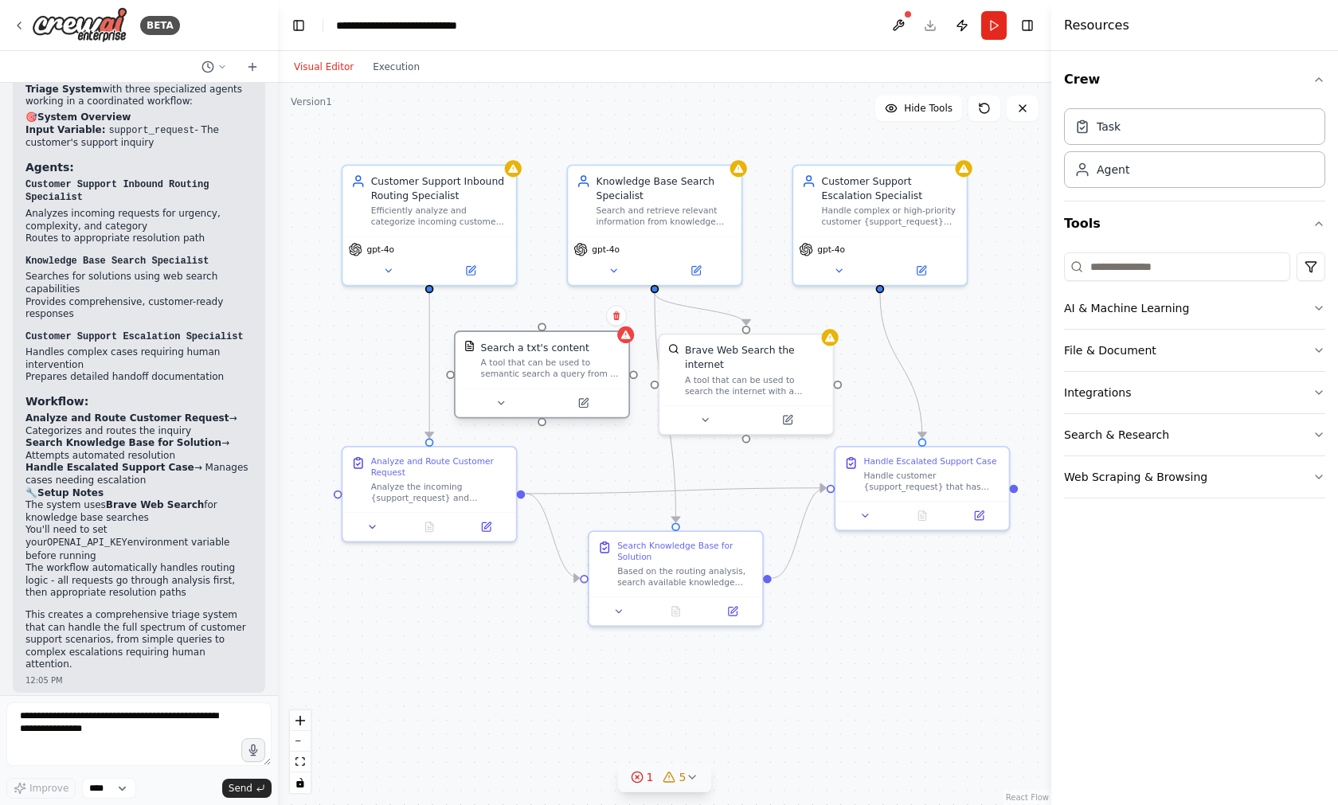
drag, startPoint x: 544, startPoint y: 371, endPoint x: 561, endPoint y: 371, distance: 17.5
click at [561, 371] on div "A tool that can be used to semantic search a query from a txt's content." at bounding box center [550, 369] width 139 height 22
click at [618, 319] on icon at bounding box center [616, 315] width 6 height 9
click at [584, 322] on button "Confirm" at bounding box center [571, 316] width 57 height 19
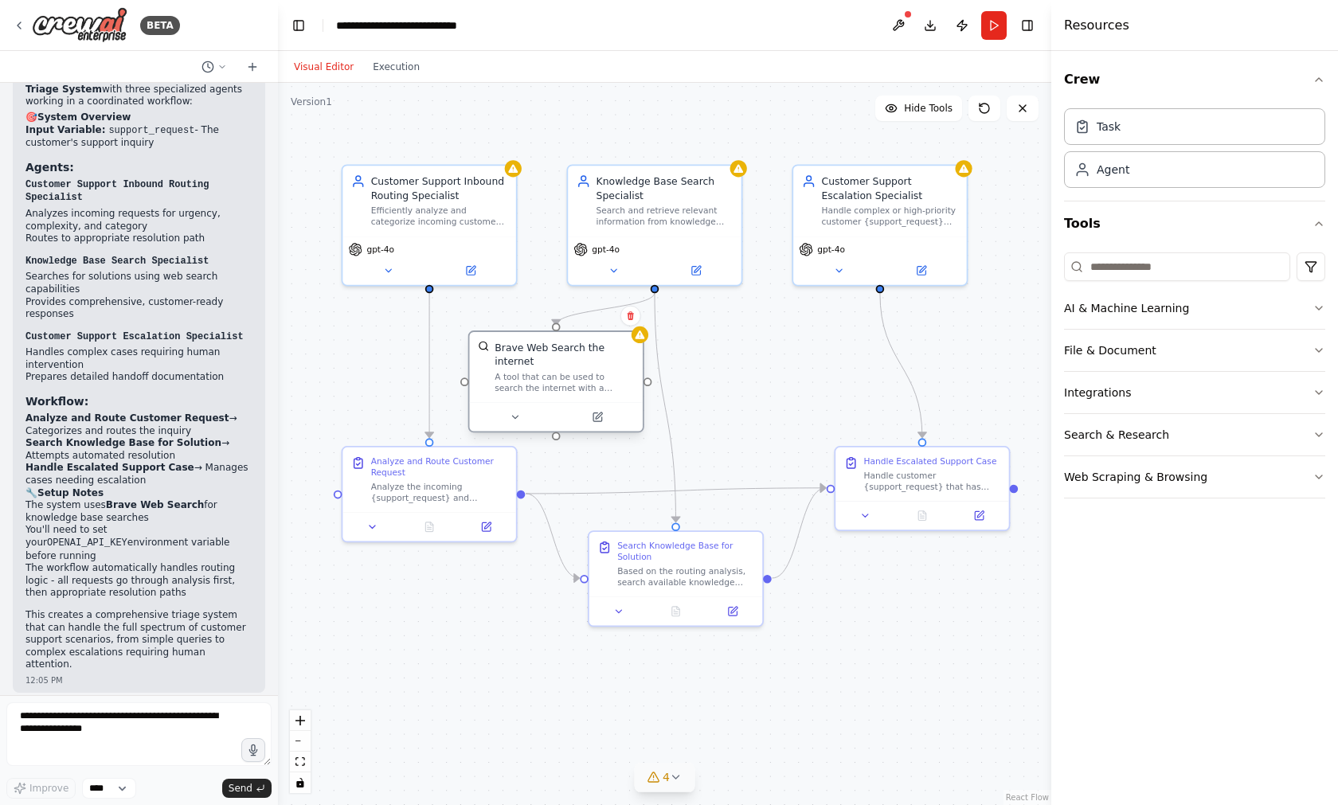
drag, startPoint x: 731, startPoint y: 364, endPoint x: 539, endPoint y: 366, distance: 191.9
click at [539, 366] on div "Brave Web Search the internet" at bounding box center [564, 354] width 139 height 28
click at [875, 477] on div "Handle customer {support_request} that has been identified for escalation due t…" at bounding box center [932, 478] width 137 height 22
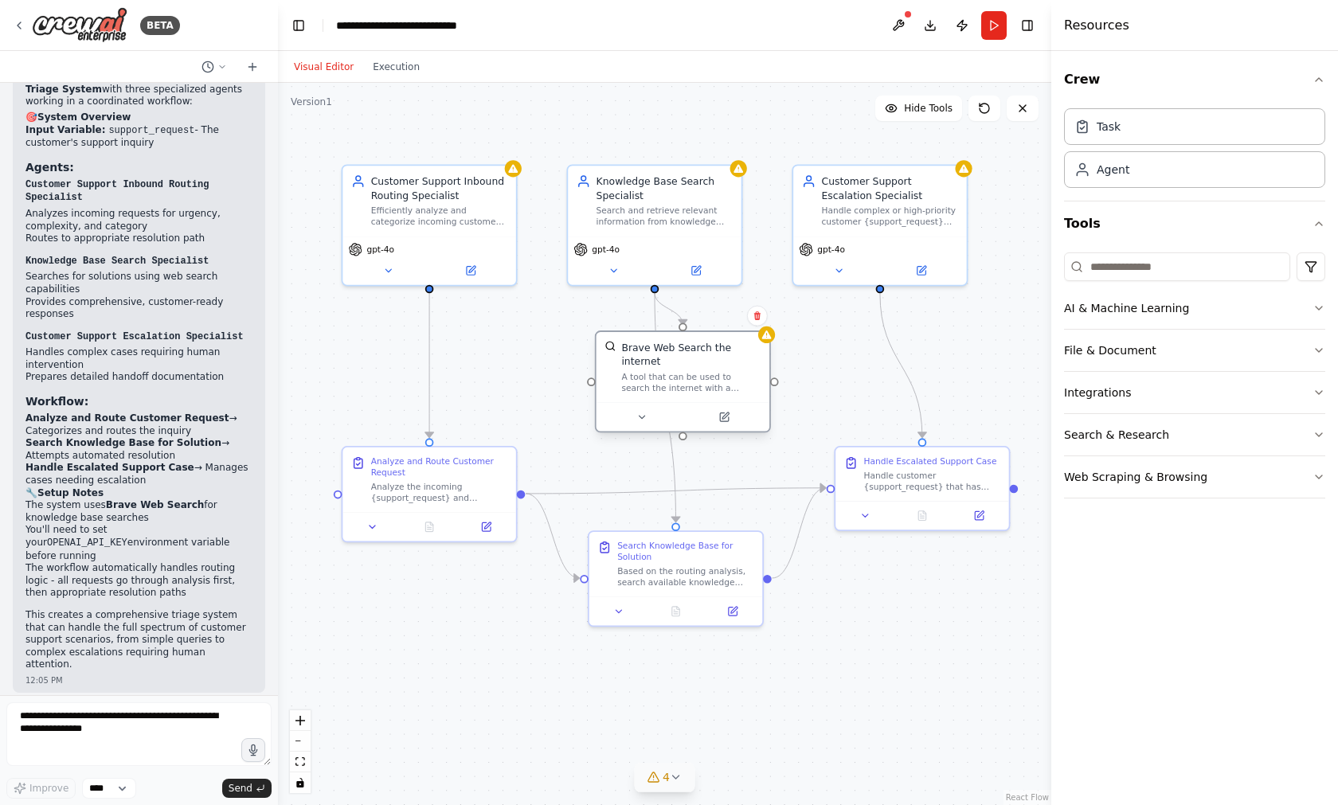
drag, startPoint x: 569, startPoint y: 378, endPoint x: 700, endPoint y: 384, distance: 131.5
click at [700, 384] on div "A tool that can be used to search the internet with a search_query." at bounding box center [690, 382] width 139 height 22
drag, startPoint x: 448, startPoint y: 491, endPoint x: 455, endPoint y: 483, distance: 9.6
click at [455, 483] on div "Analyze the incoming {support_request} and determine the most appropriate routi…" at bounding box center [439, 475] width 137 height 22
click at [875, 16] on button at bounding box center [898, 25] width 25 height 29
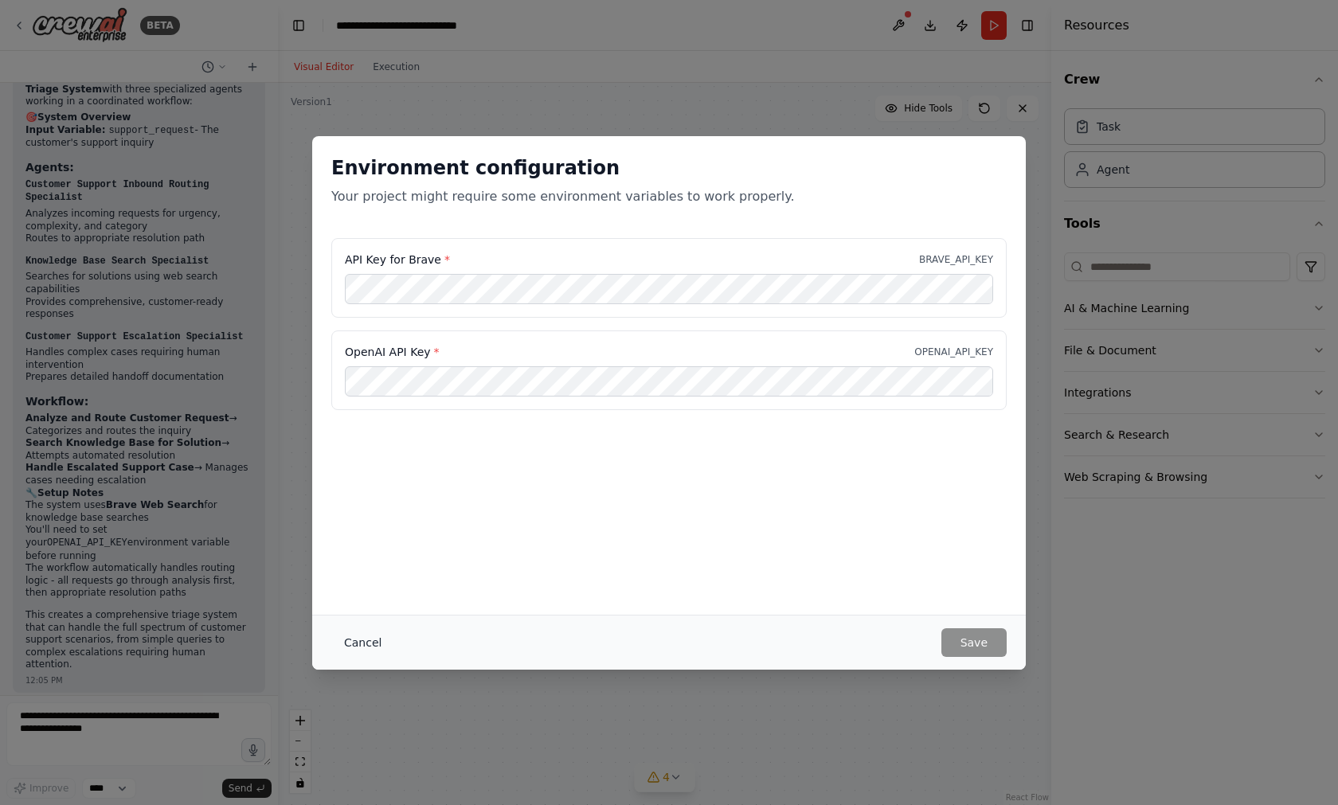
click at [367, 647] on button "Cancel" at bounding box center [362, 642] width 63 height 29
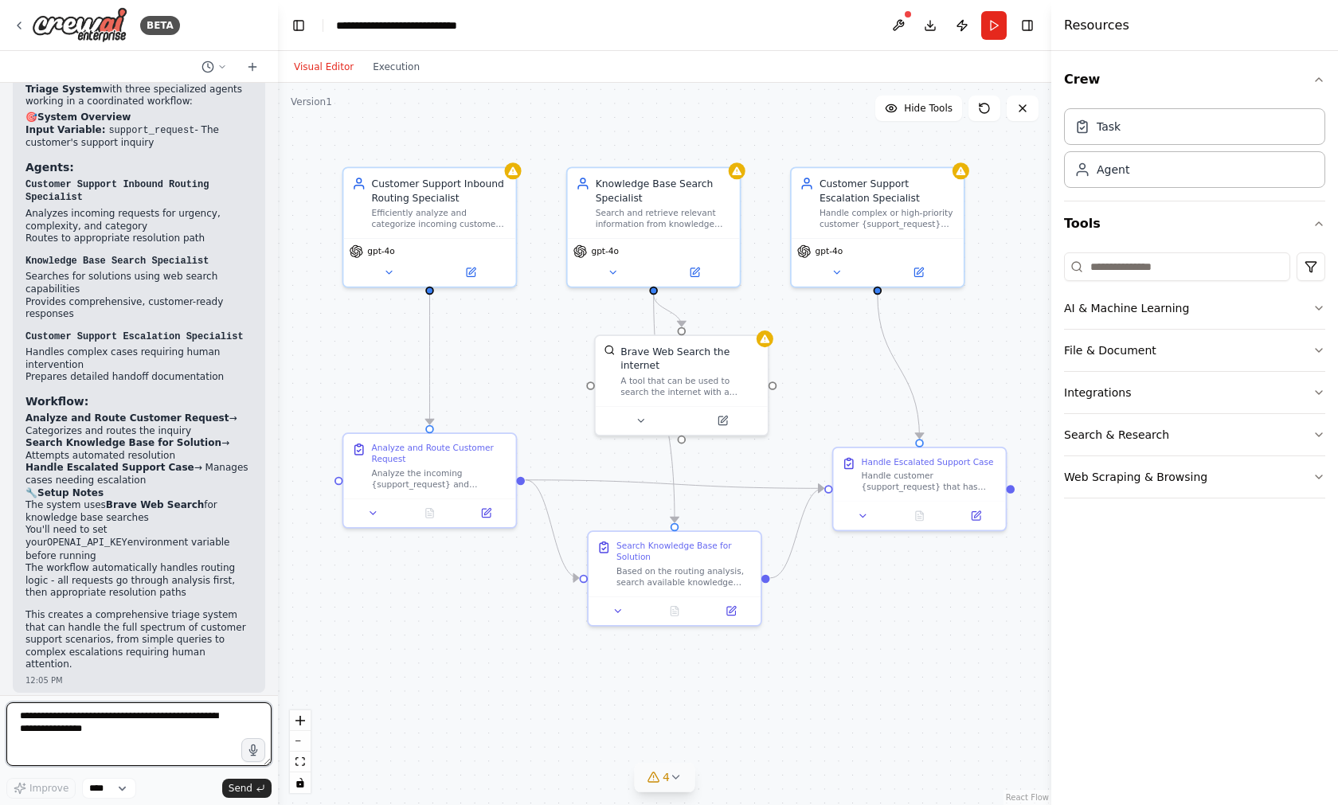
click at [154, 728] on textarea at bounding box center [138, 734] width 265 height 64
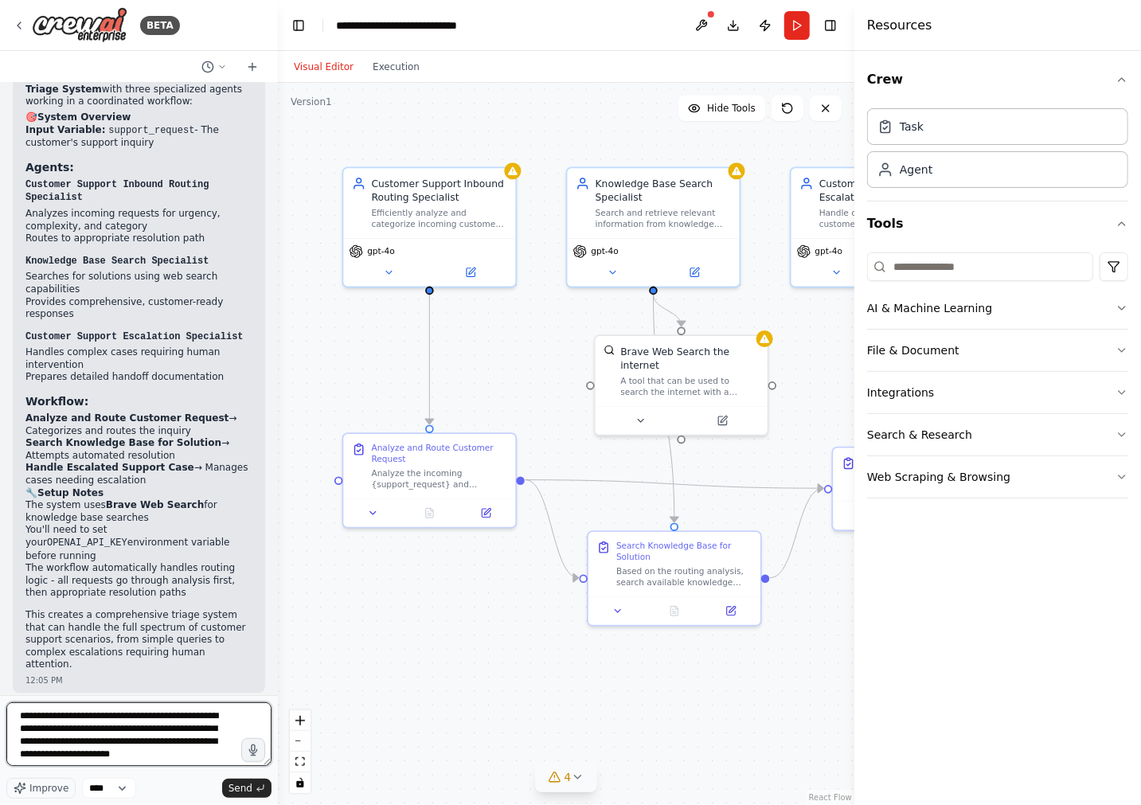
scroll to position [8, 0]
type textarea "**********"
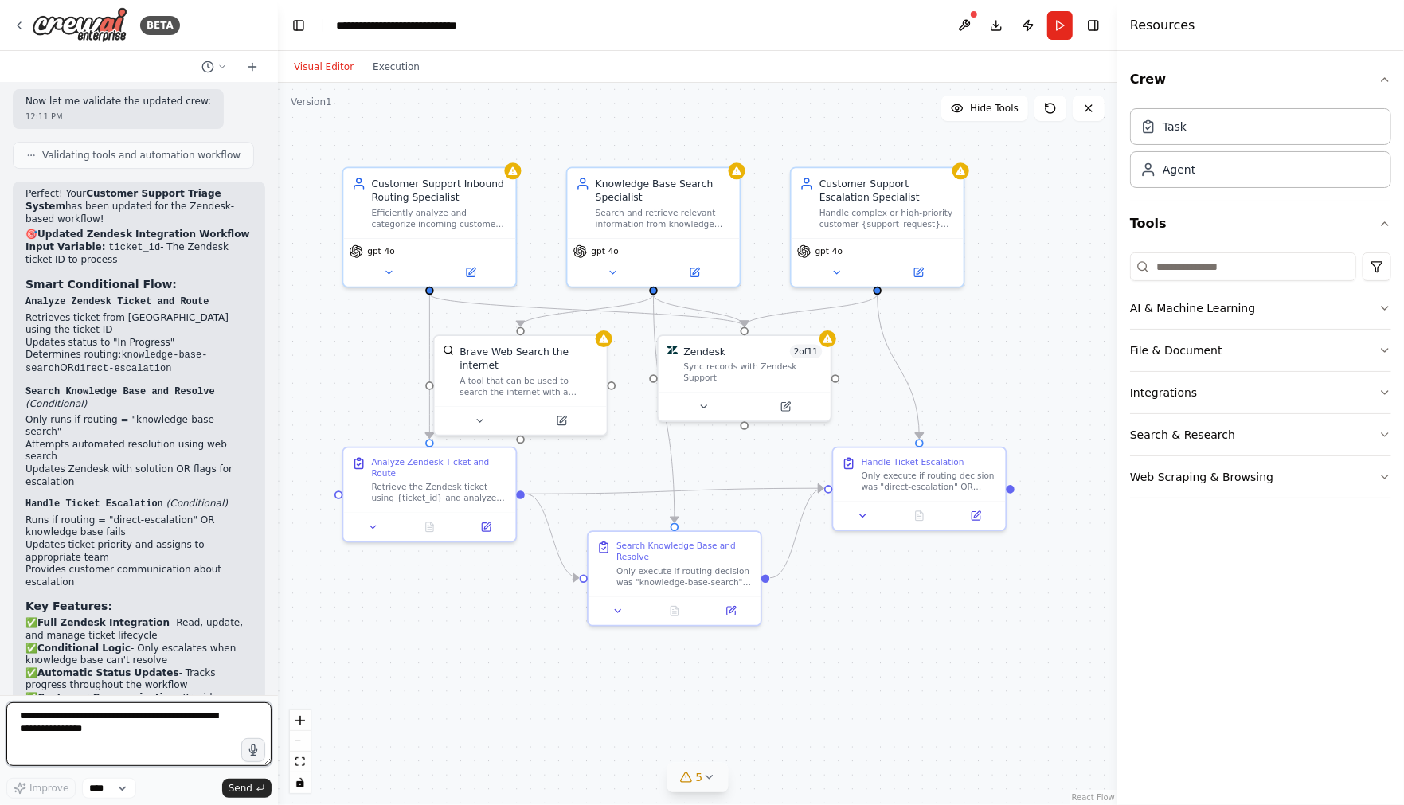
scroll to position [3667, 0]
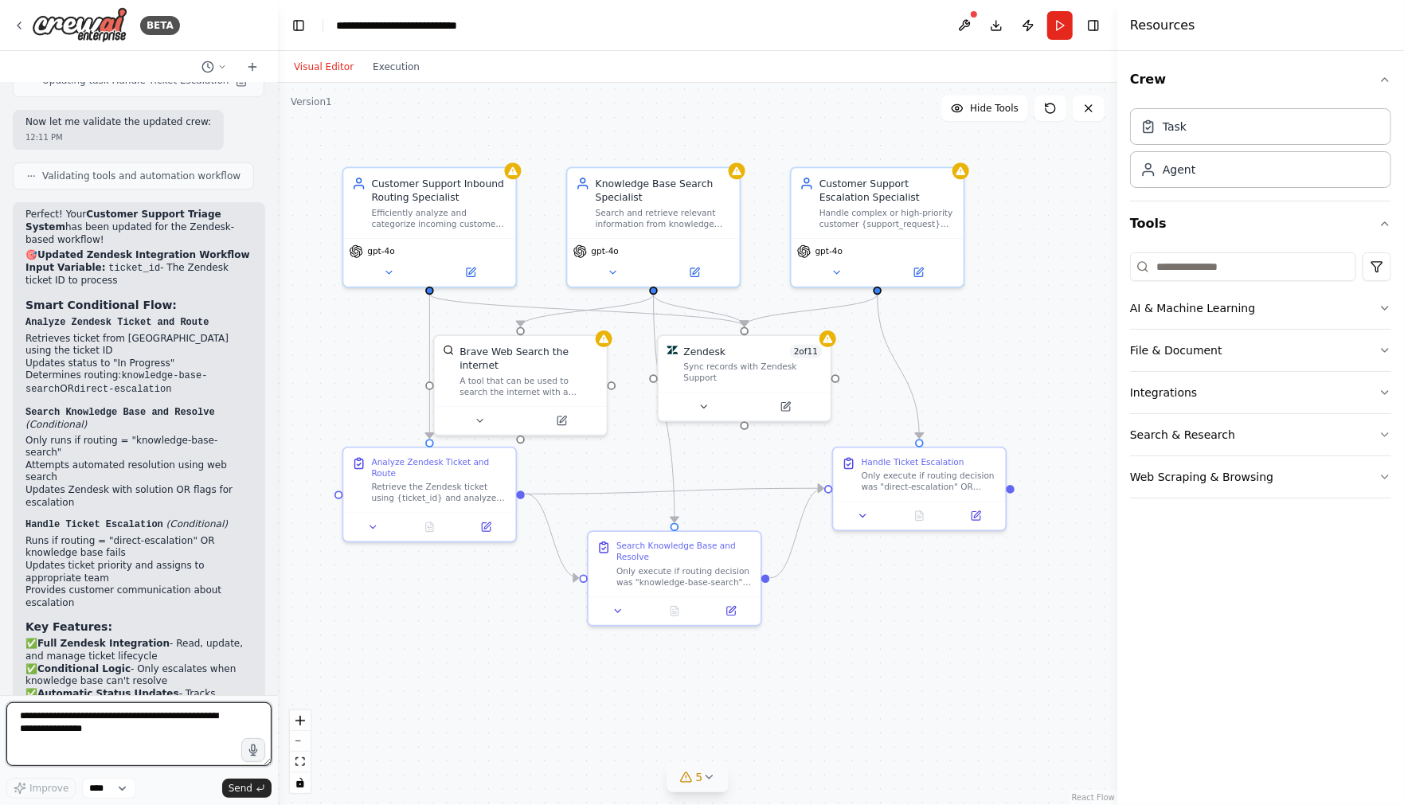
click at [141, 711] on textarea at bounding box center [138, 734] width 265 height 64
paste textarea "**********"
type textarea "**********"
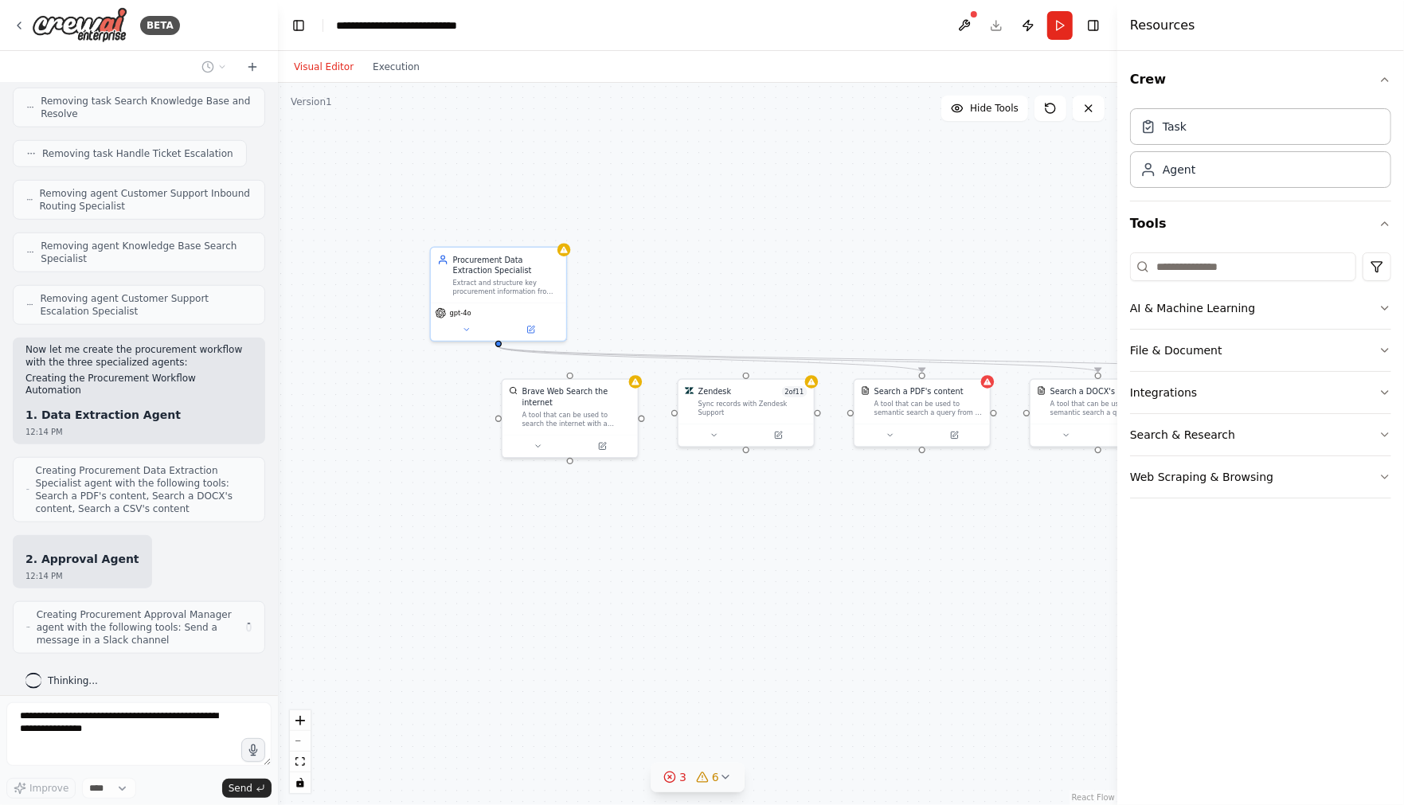
scroll to position [5169, 0]
drag, startPoint x: 894, startPoint y: 538, endPoint x: 753, endPoint y: 526, distance: 142.3
click at [746, 527] on div ".deletable-edge-delete-btn { width: 20px; height: 20px; border: 0px solid #ffff…" at bounding box center [697, 444] width 839 height 722
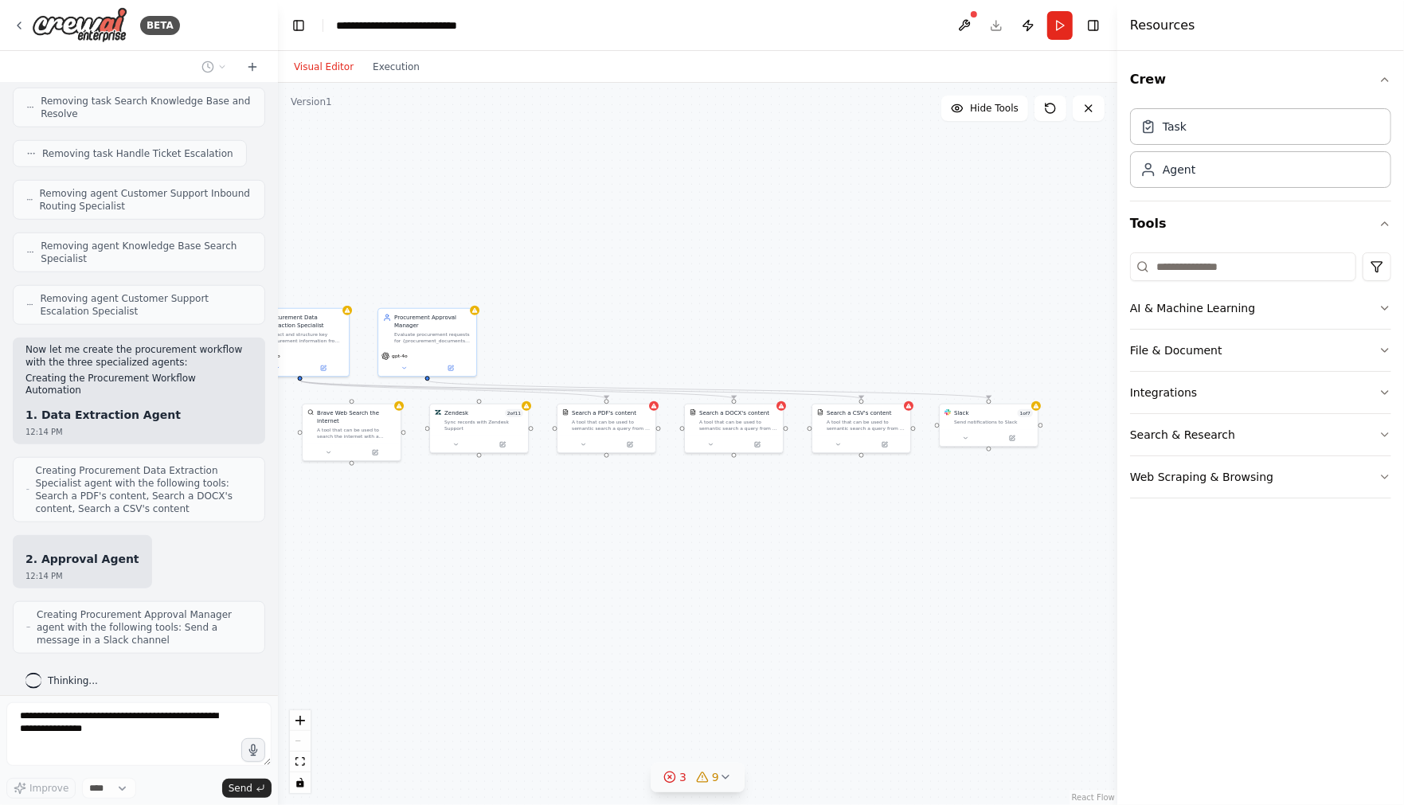
drag, startPoint x: 938, startPoint y: 538, endPoint x: 760, endPoint y: 529, distance: 178.6
click at [760, 529] on div ".deletable-edge-delete-btn { width: 20px; height: 20px; border: 0px solid #ffff…" at bounding box center [697, 444] width 839 height 722
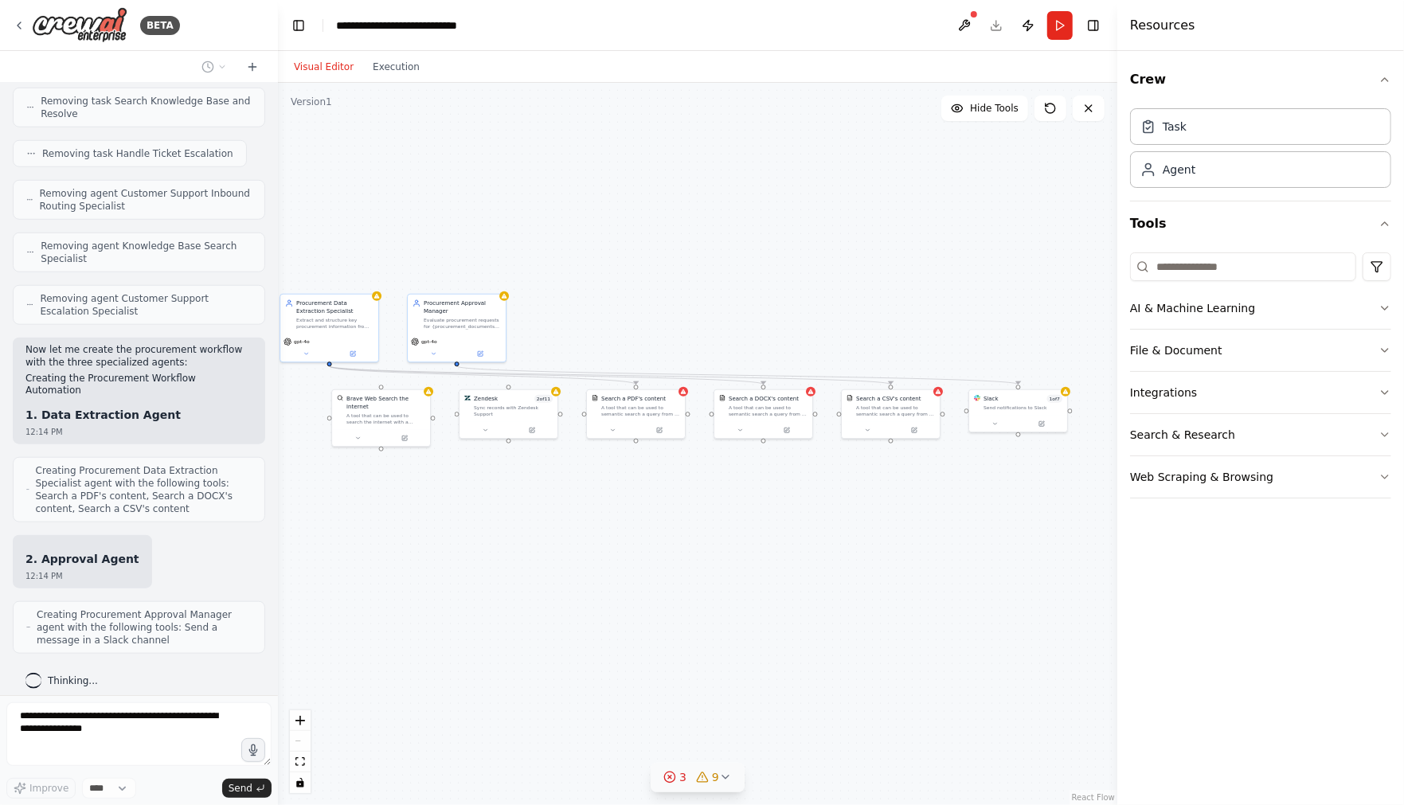
drag, startPoint x: 744, startPoint y: 527, endPoint x: 804, endPoint y: 514, distance: 61.1
click at [804, 514] on div ".deletable-edge-delete-btn { width: 20px; height: 20px; border: 0px solid #ffff…" at bounding box center [697, 444] width 839 height 722
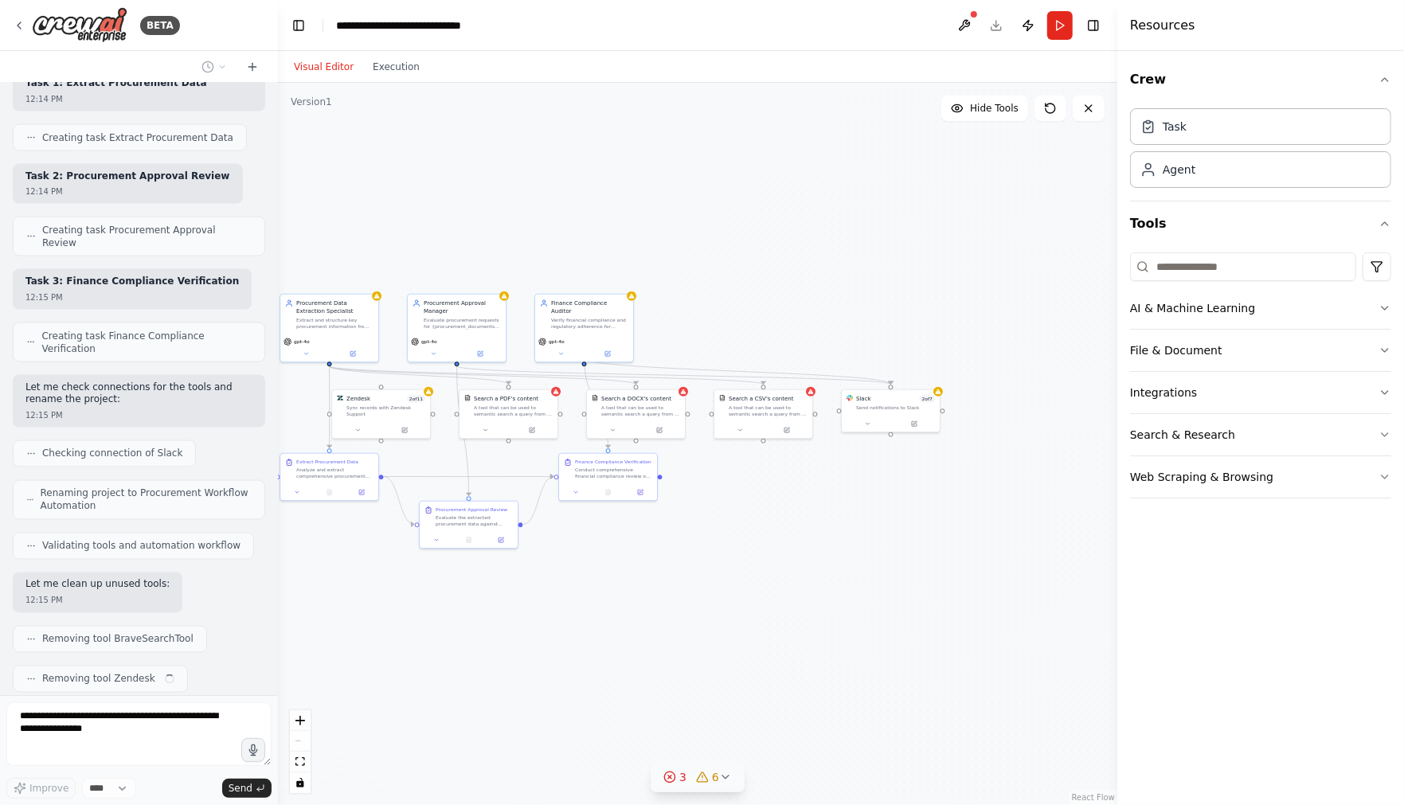
scroll to position [5990, 0]
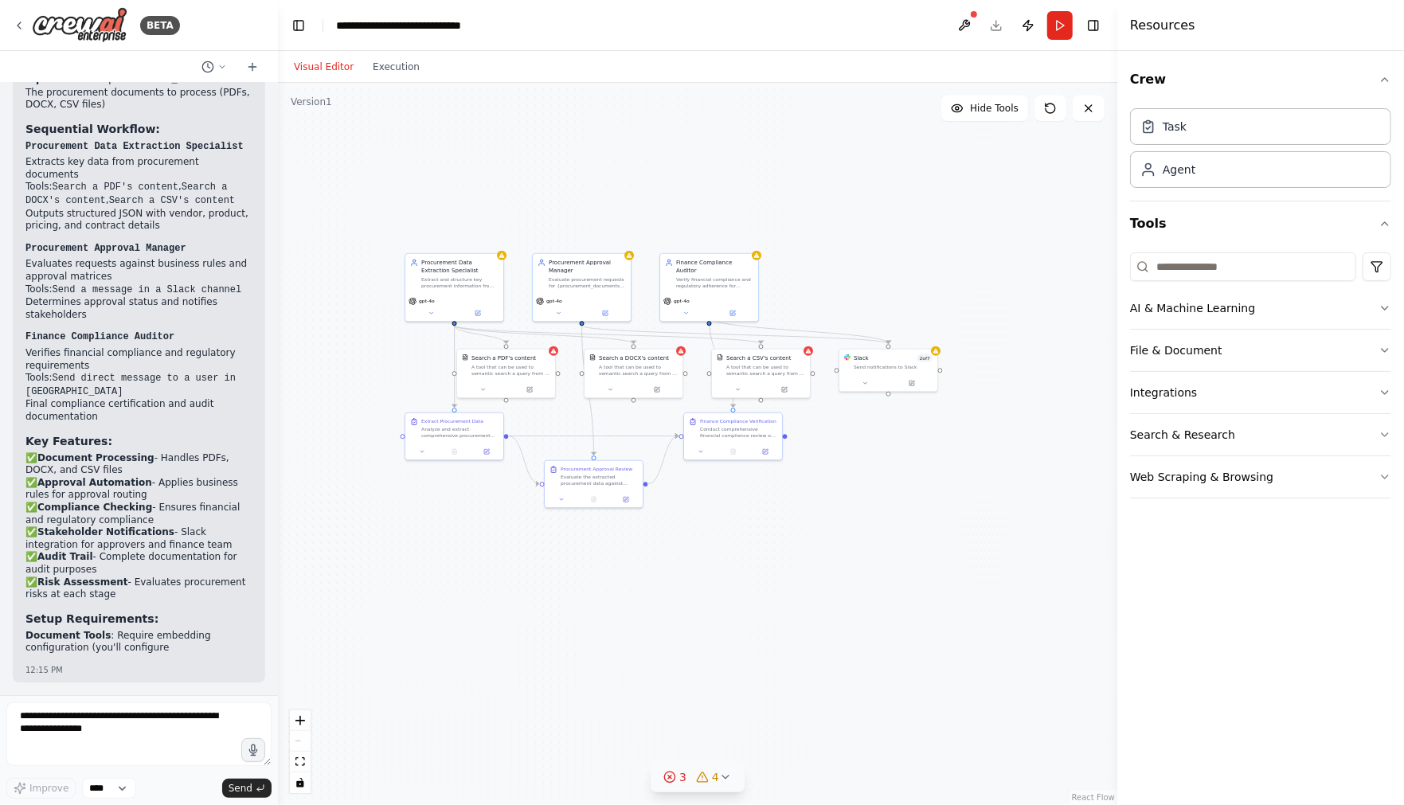
drag, startPoint x: 424, startPoint y: 245, endPoint x: 542, endPoint y: 203, distance: 125.9
click at [543, 203] on div ".deletable-edge-delete-btn { width: 20px; height: 20px; border: 0px solid #ffff…" at bounding box center [697, 444] width 839 height 722
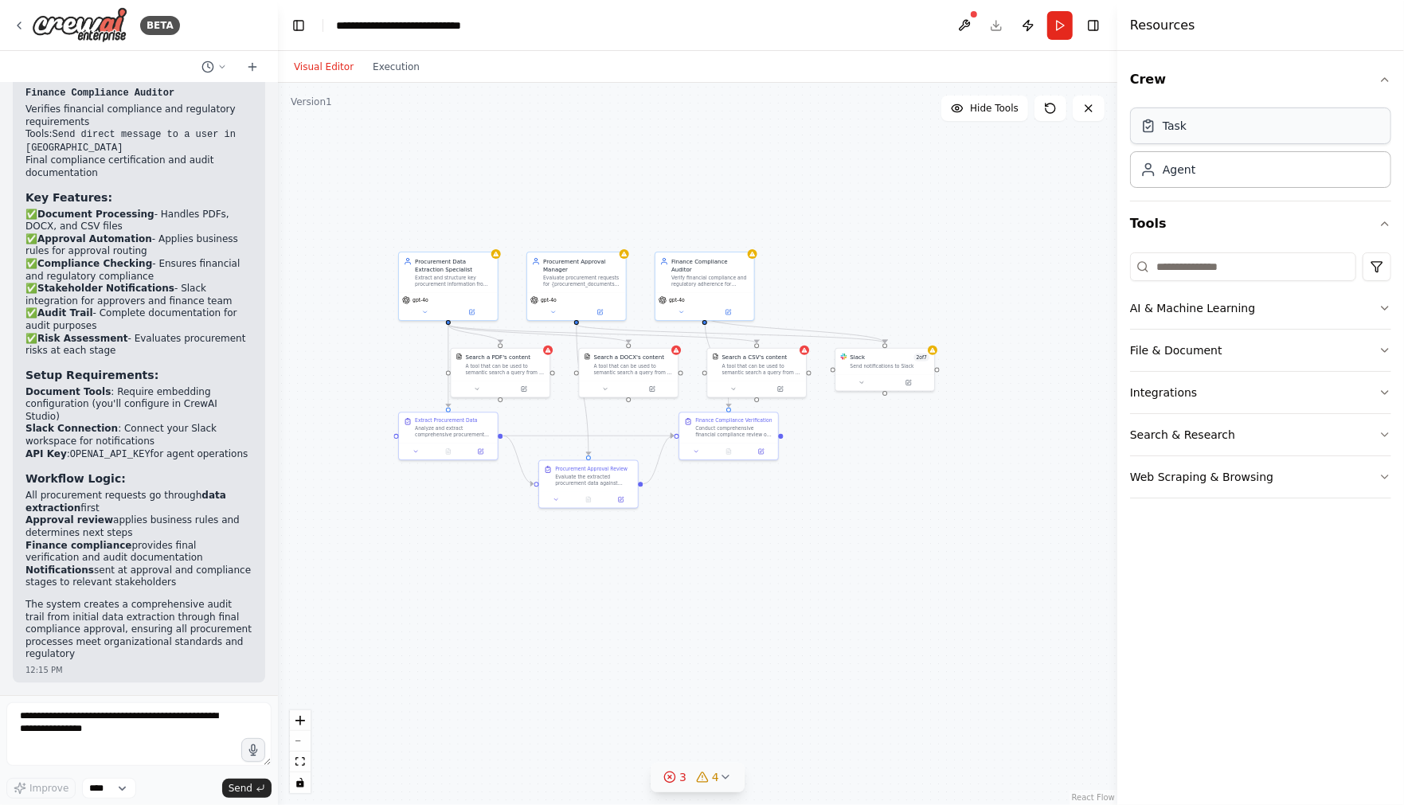
scroll to position [6913, 0]
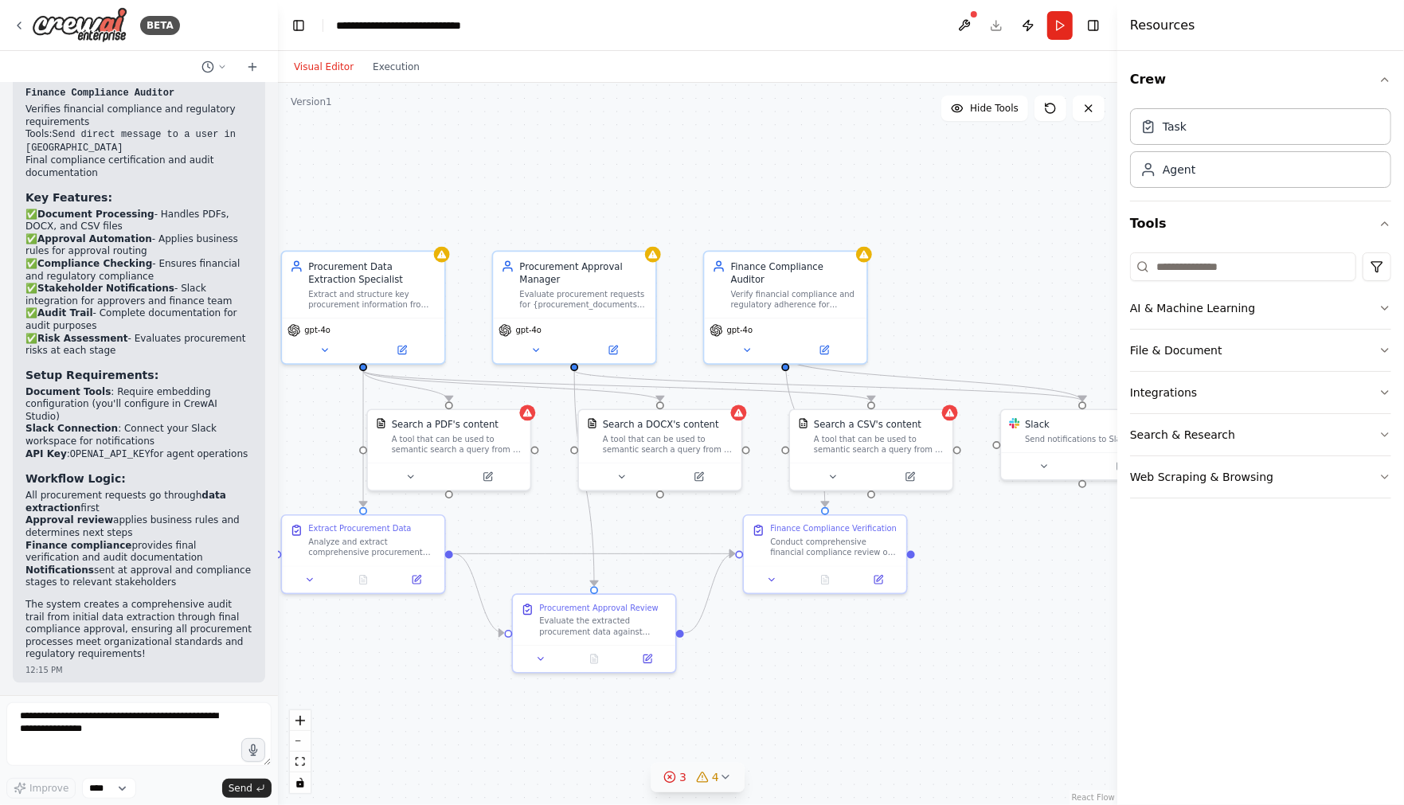
click at [875, 27] on button "Toggle Right Sidebar" at bounding box center [1093, 25] width 22 height 22
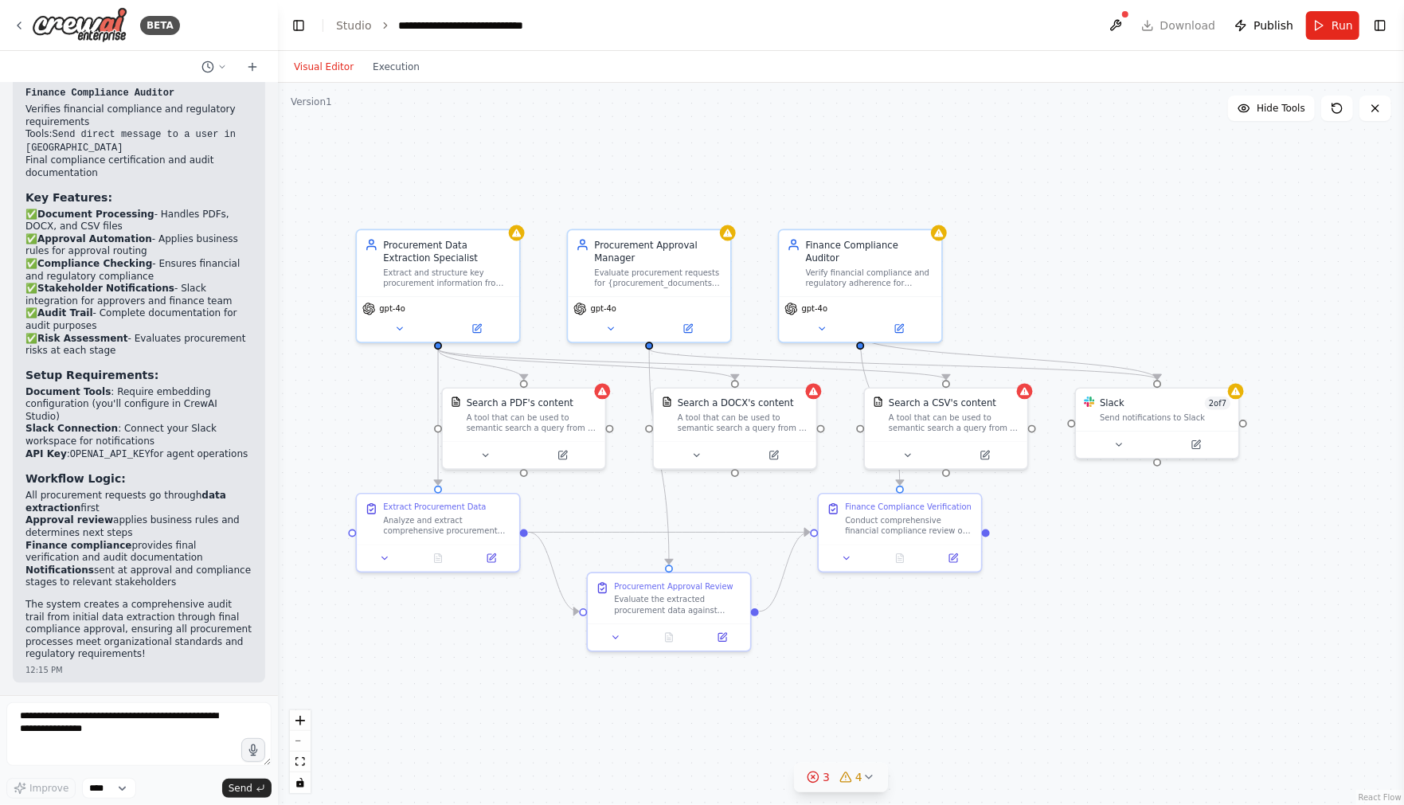
drag, startPoint x: 629, startPoint y: 166, endPoint x: 703, endPoint y: 143, distance: 77.8
click at [703, 143] on div ".deletable-edge-delete-btn { width: 20px; height: 20px; border: 0px solid #ffff…" at bounding box center [841, 444] width 1126 height 722
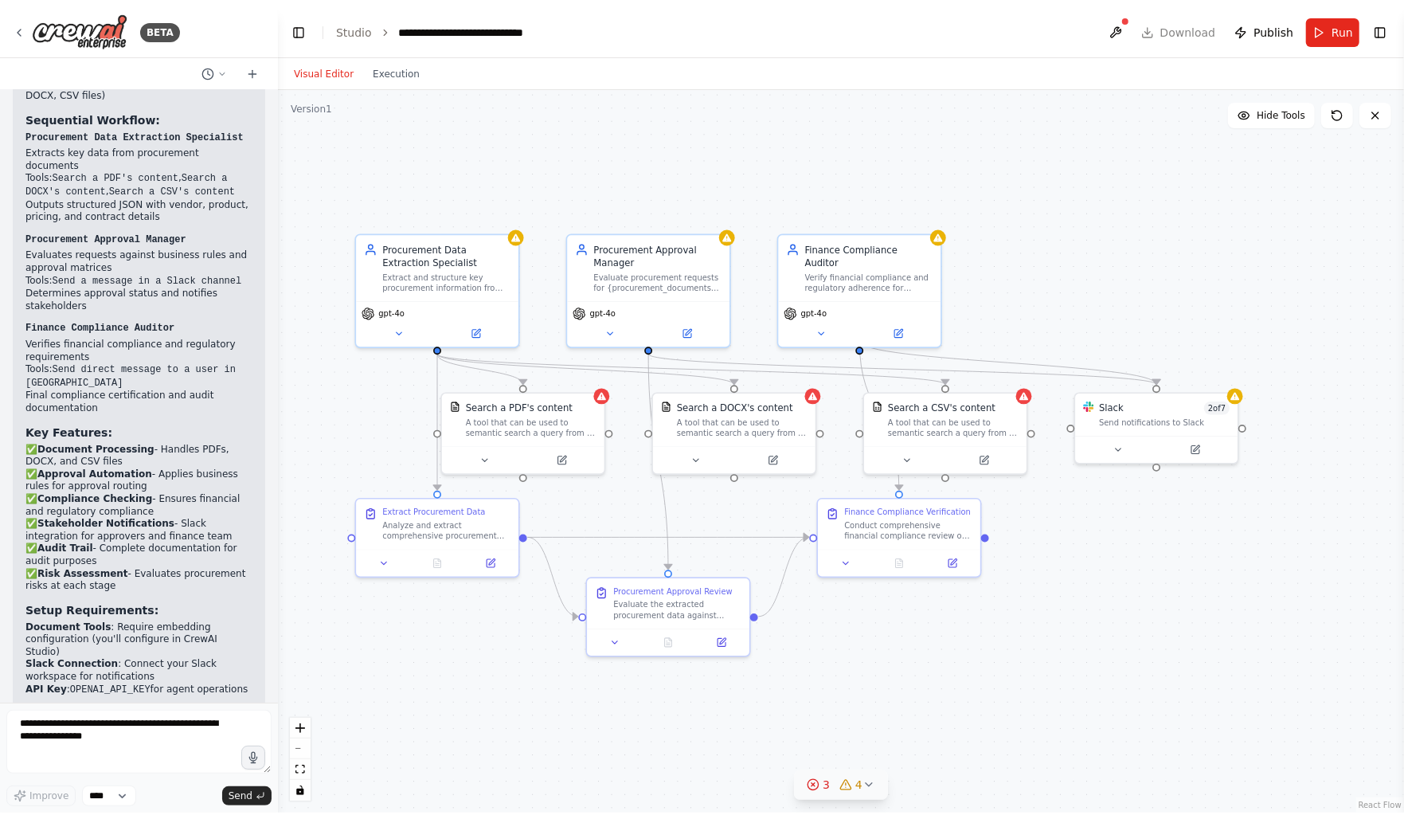
scroll to position [6621, 0]
